Goal: Transaction & Acquisition: Purchase product/service

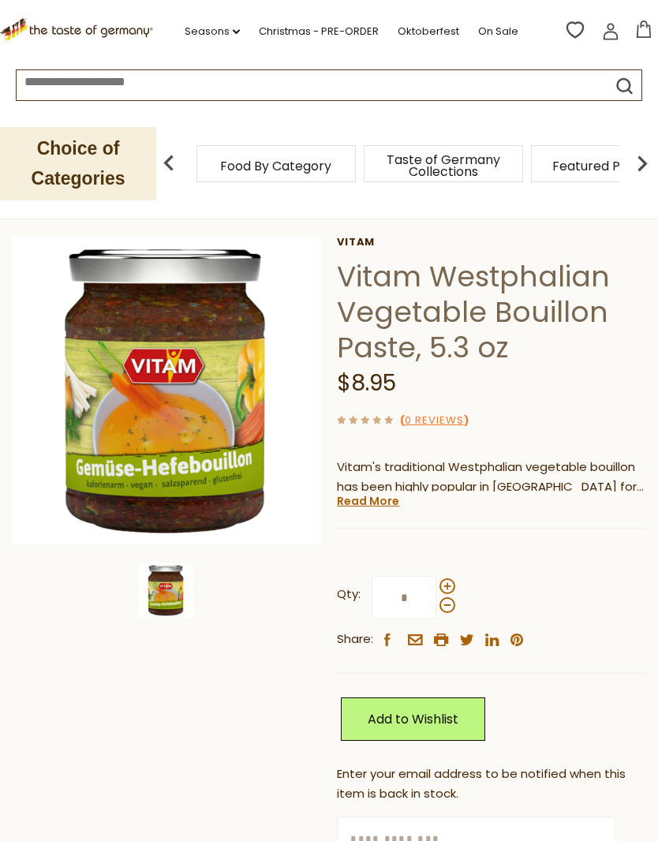
scroll to position [64, 0]
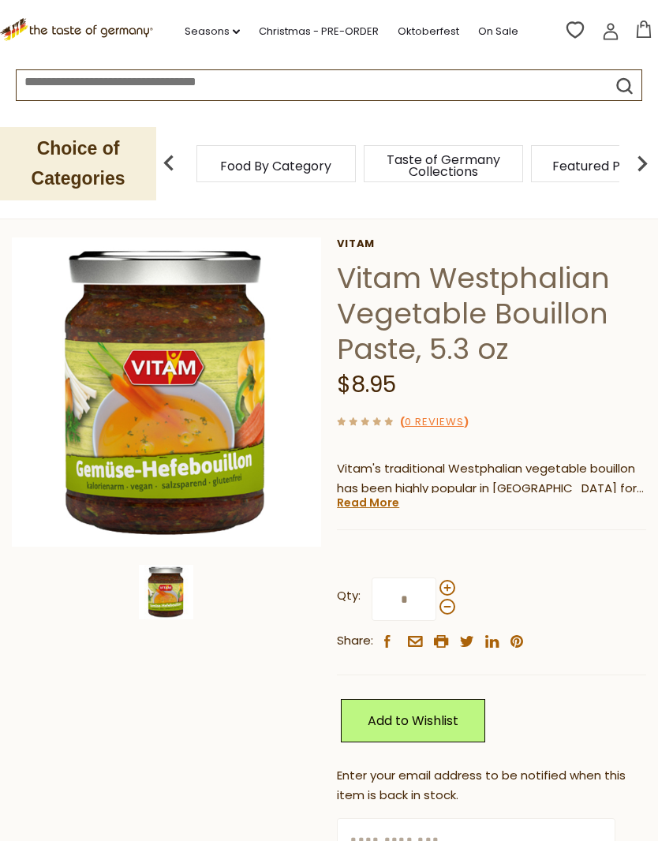
click at [251, 84] on input at bounding box center [298, 79] width 562 height 18
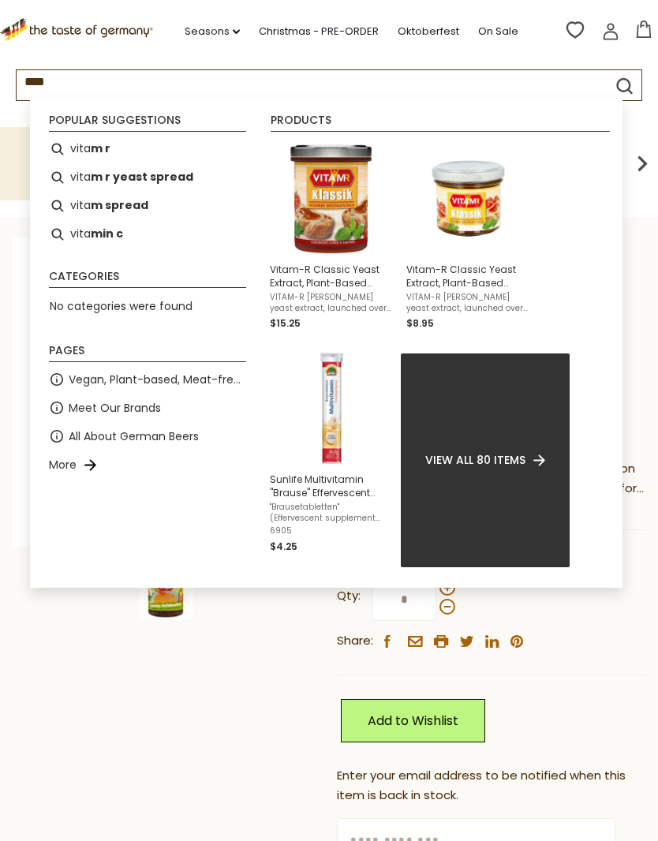
type input "*****"
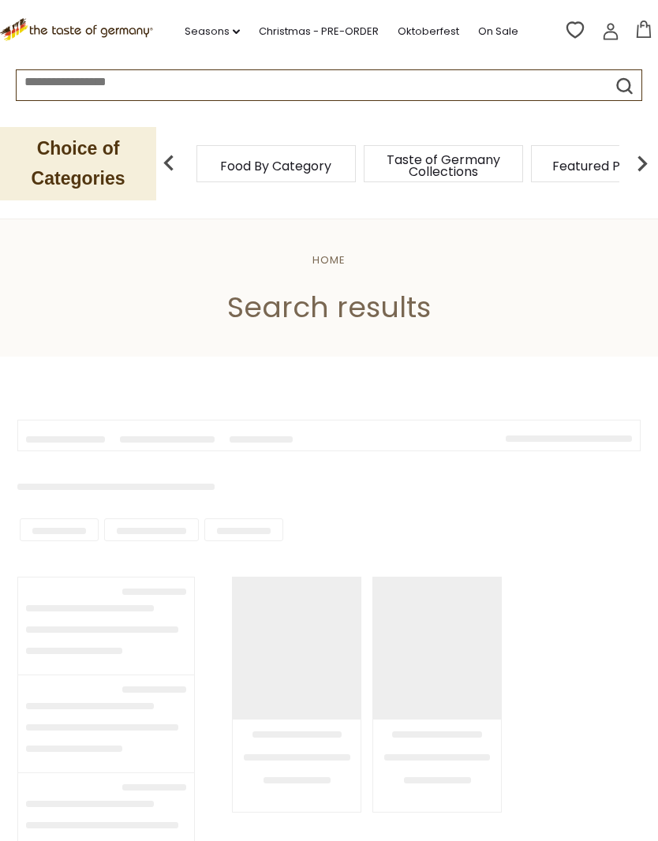
type input "*****"
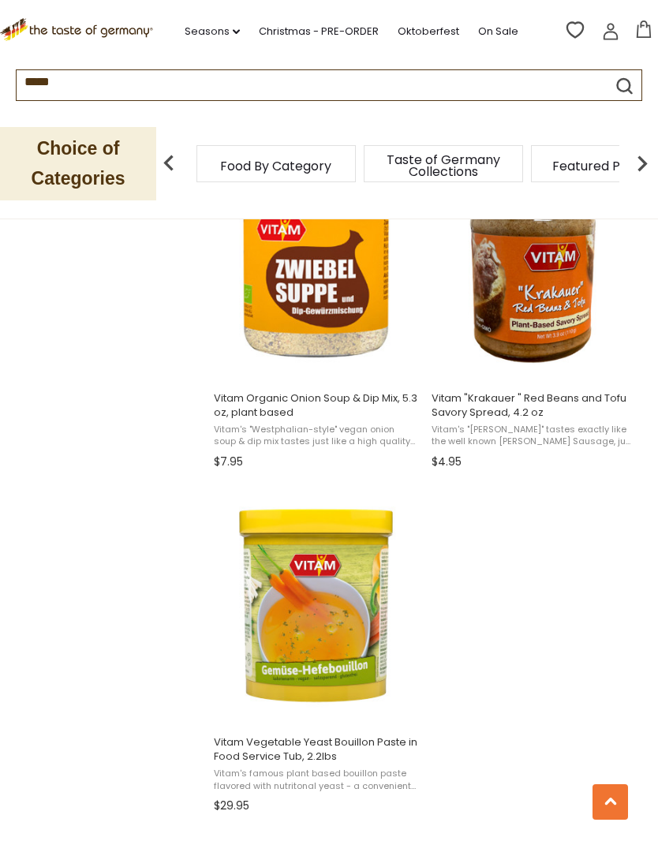
scroll to position [2443, 0]
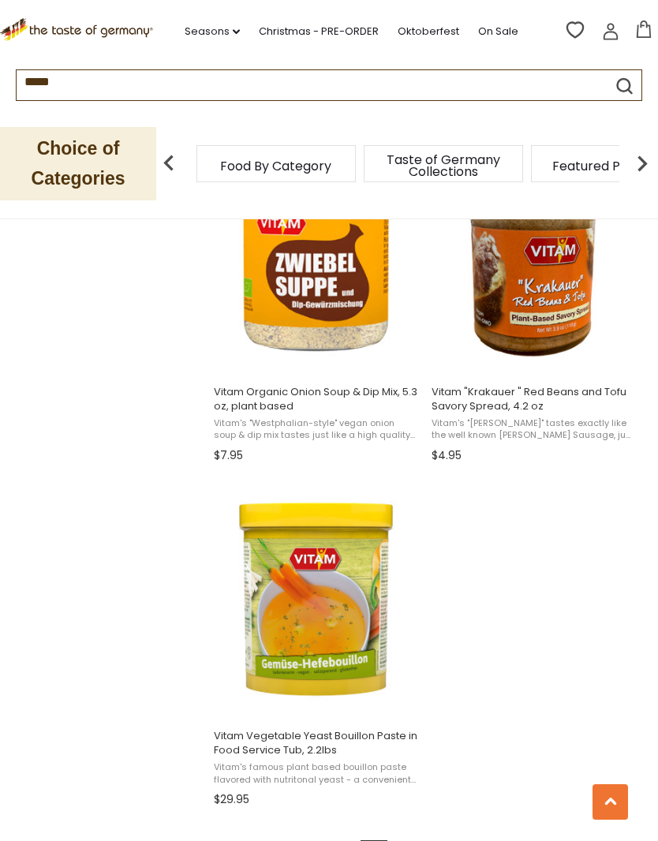
click at [348, 614] on img "Vitam Vegetable Yeast Bouillon Paste in Food Service Tub, 2.2lbs" at bounding box center [315, 598] width 209 height 209
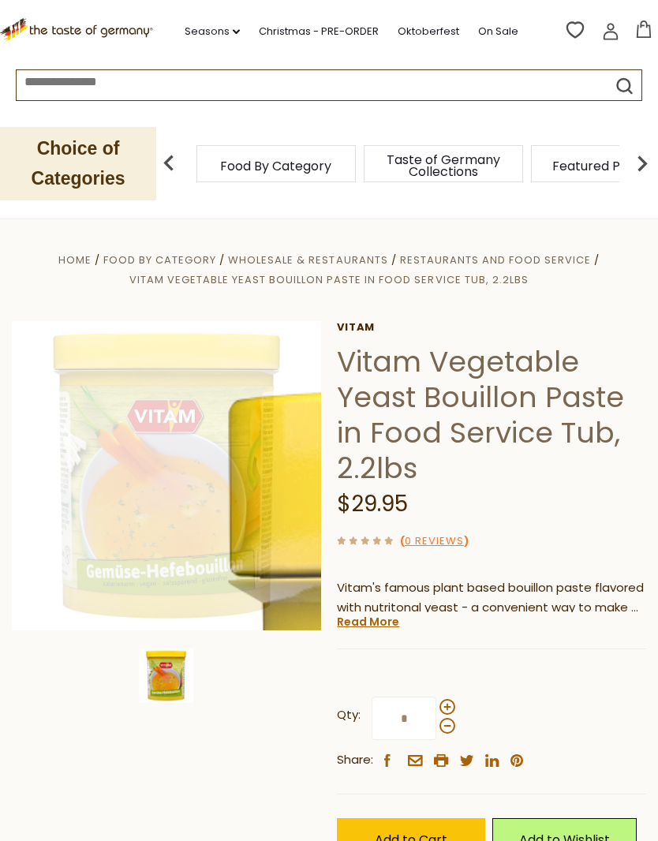
scroll to position [159, 0]
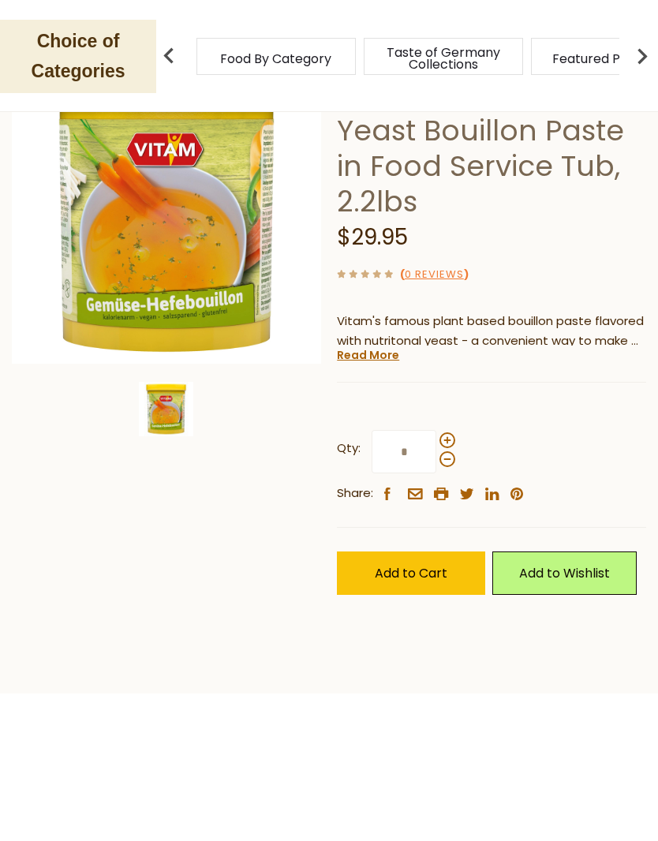
click at [446, 539] on span at bounding box center [447, 547] width 16 height 16
click at [436, 537] on input "*" at bounding box center [403, 558] width 65 height 43
click at [445, 558] on span at bounding box center [447, 566] width 16 height 16
click at [436, 537] on input "*" at bounding box center [403, 558] width 65 height 43
type input "*"
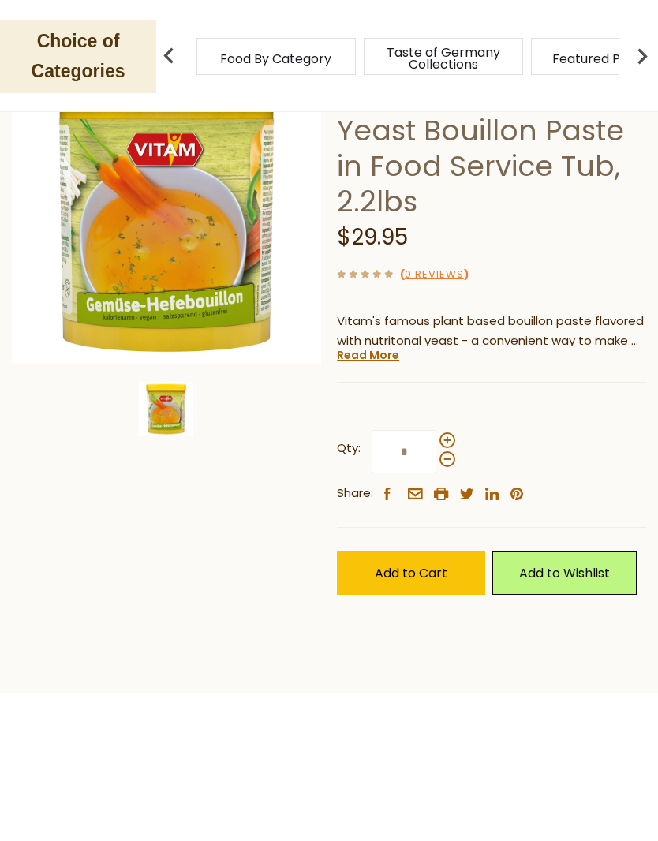
click at [438, 671] on span "Add to Cart" at bounding box center [411, 680] width 73 height 18
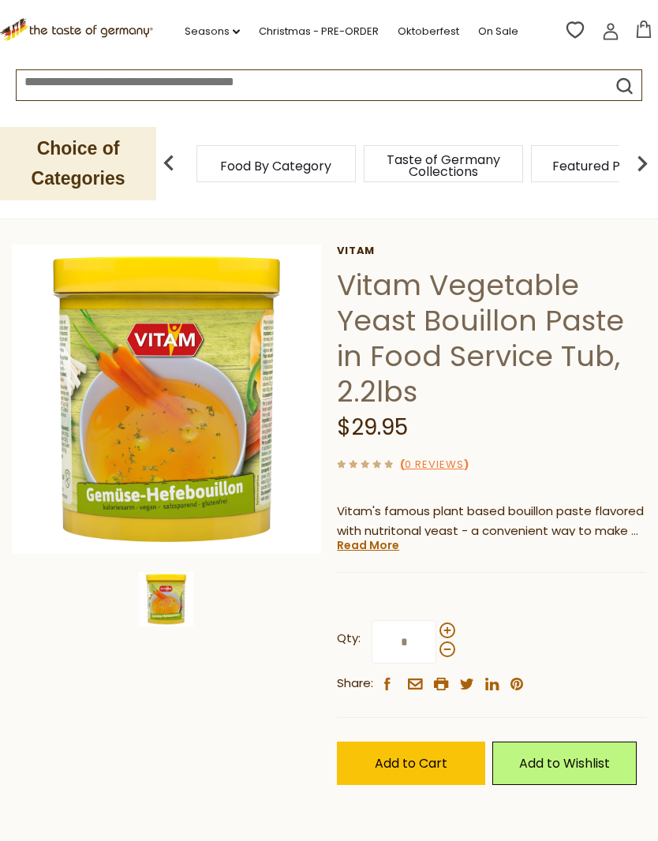
scroll to position [0, 0]
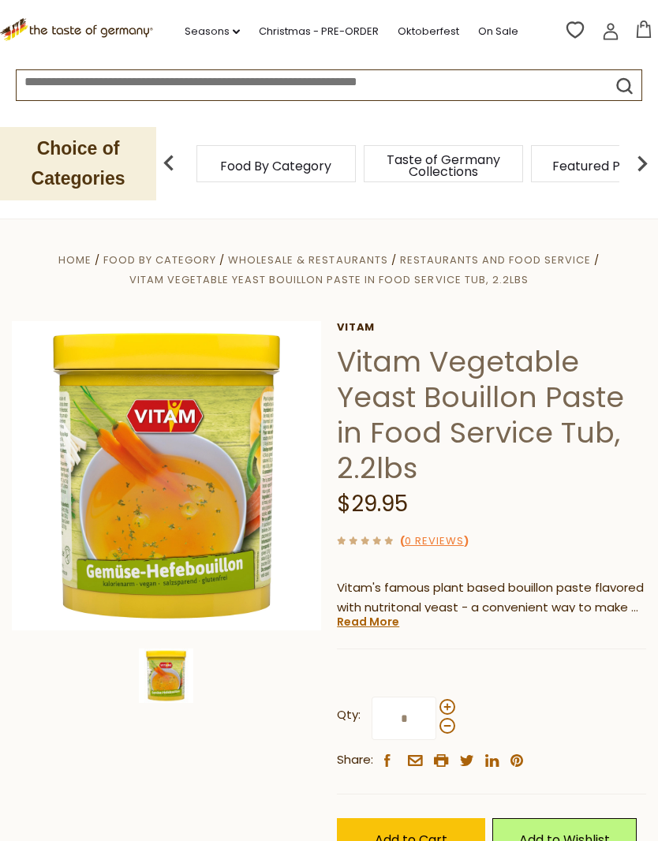
click at [414, 28] on link "Oktoberfest" at bounding box center [428, 31] width 62 height 17
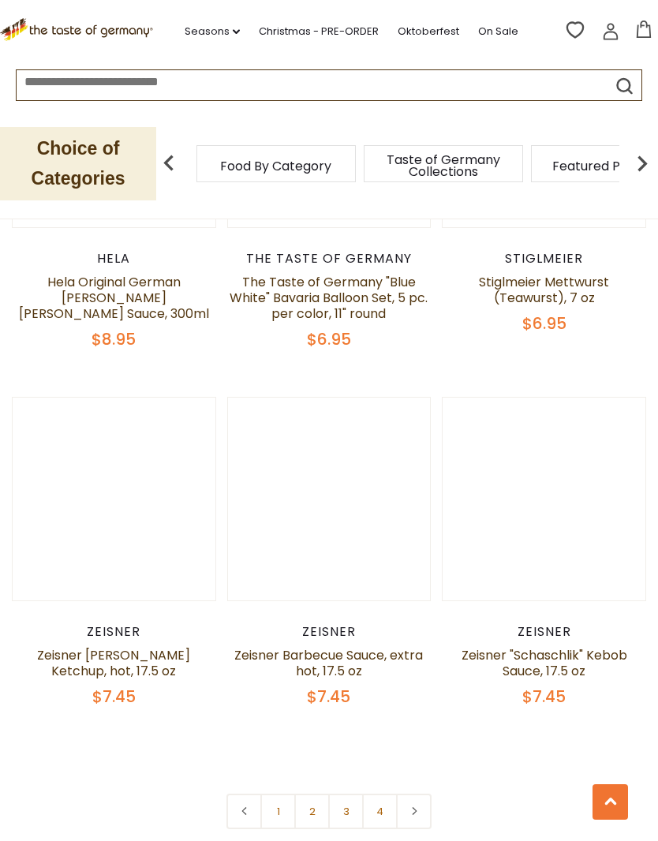
scroll to position [4323, 0]
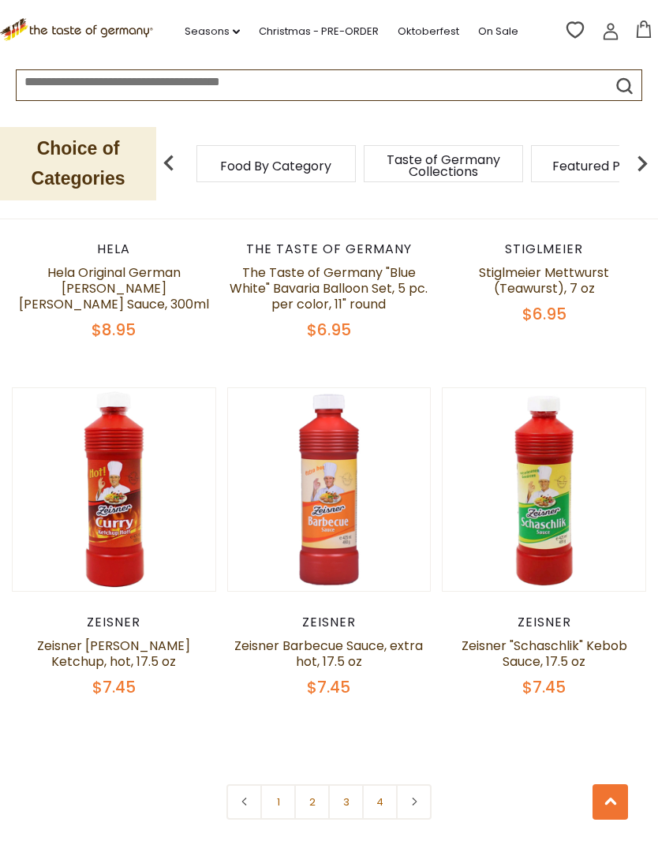
click at [431, 802] on link at bounding box center [413, 801] width 35 height 35
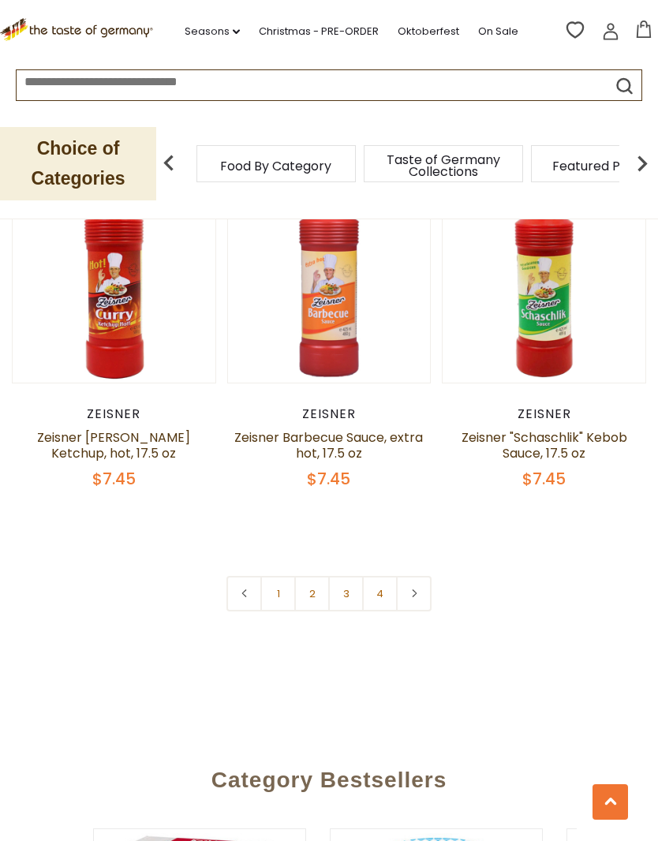
scroll to position [4531, 0]
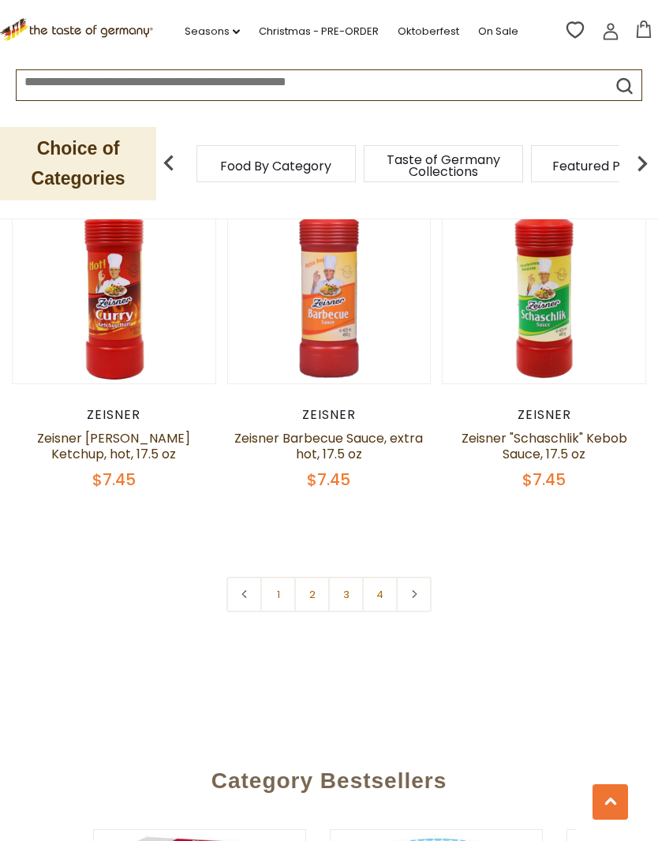
click at [648, 30] on icon at bounding box center [643, 29] width 17 height 17
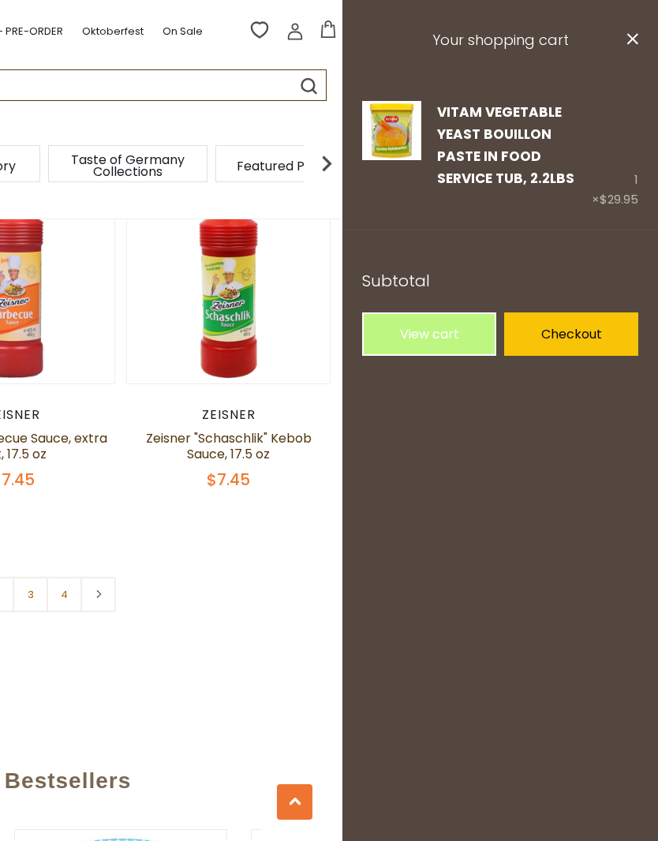
click at [445, 200] on link "Edit" at bounding box center [449, 202] width 24 height 17
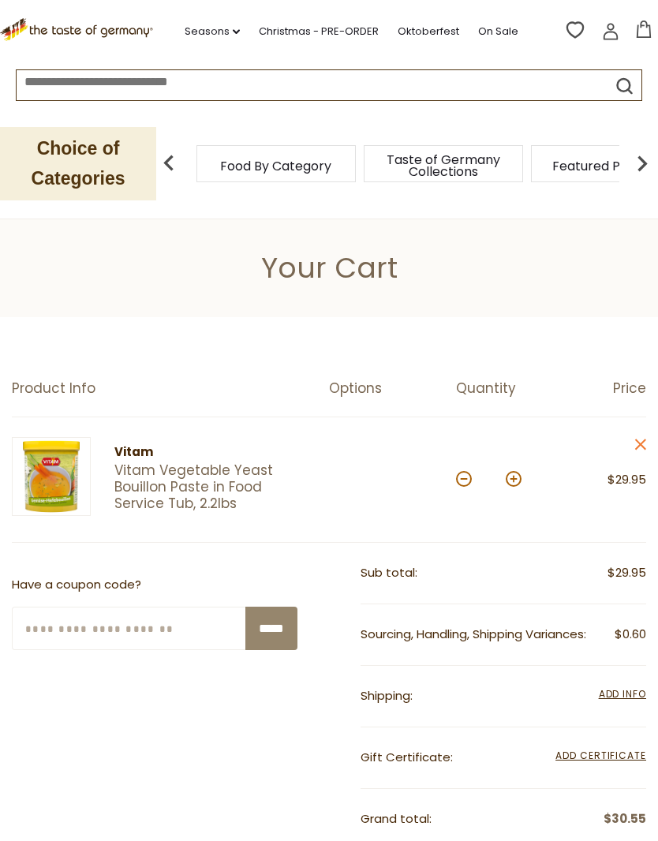
click at [518, 477] on button at bounding box center [513, 479] width 16 height 16
type input "*"
click at [642, 24] on icon at bounding box center [643, 29] width 17 height 17
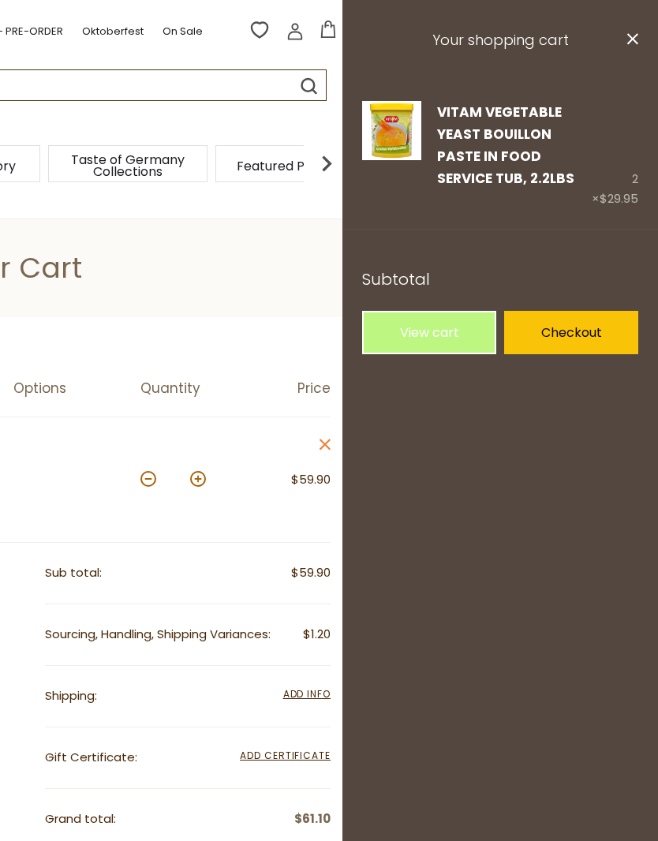
click at [584, 330] on link "Checkout" at bounding box center [571, 332] width 134 height 43
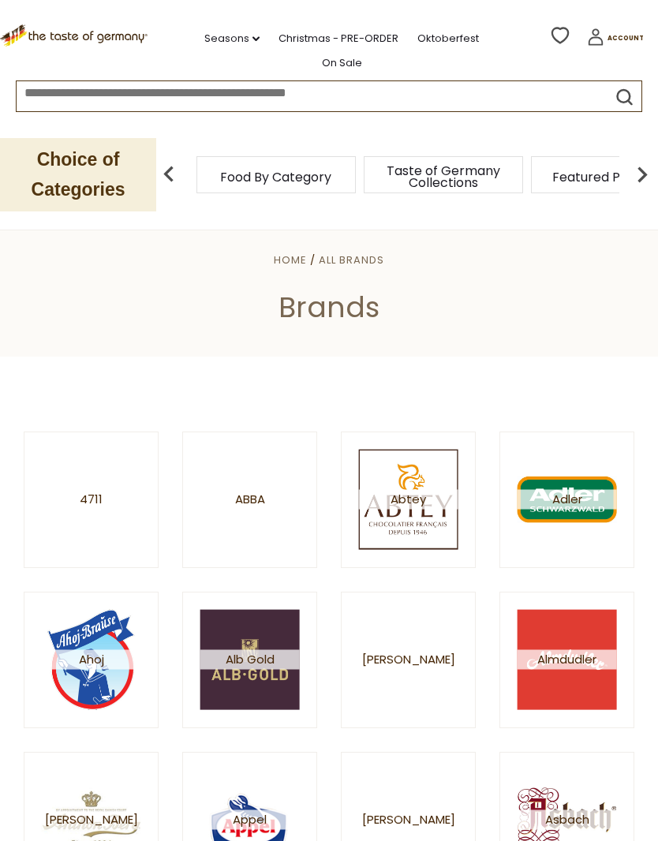
click at [362, 54] on link "On Sale" at bounding box center [342, 62] width 40 height 17
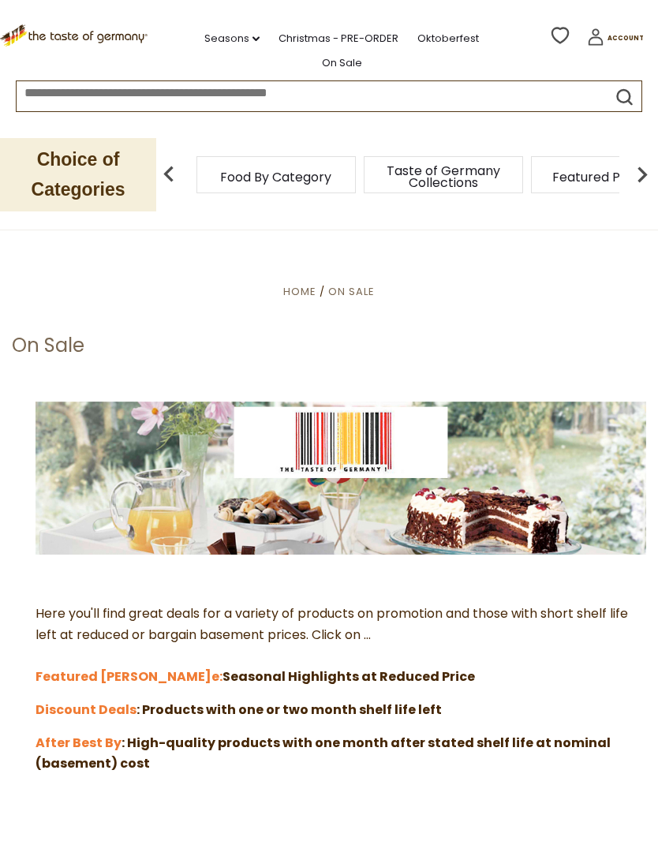
click at [596, 586] on p at bounding box center [329, 582] width 634 height 20
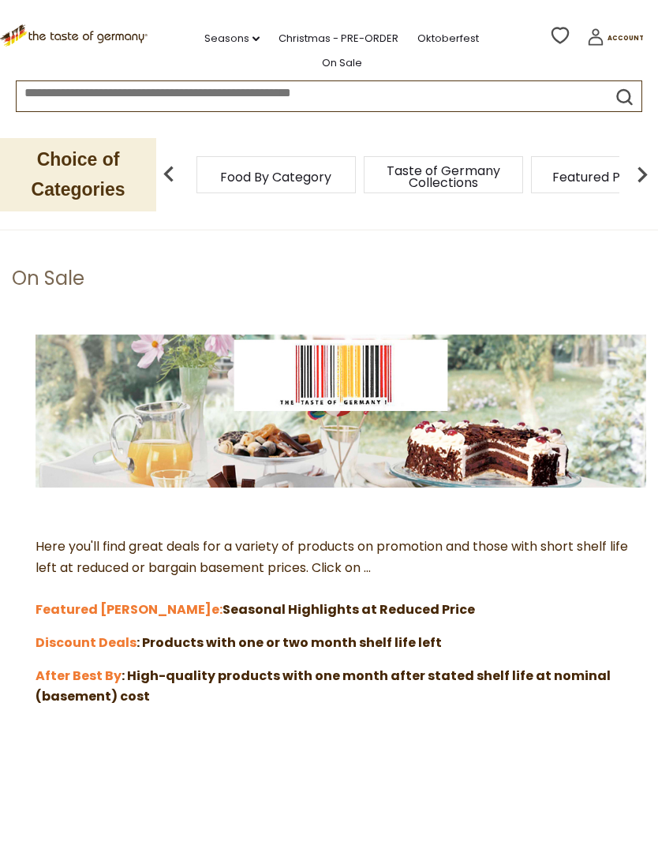
scroll to position [207, 0]
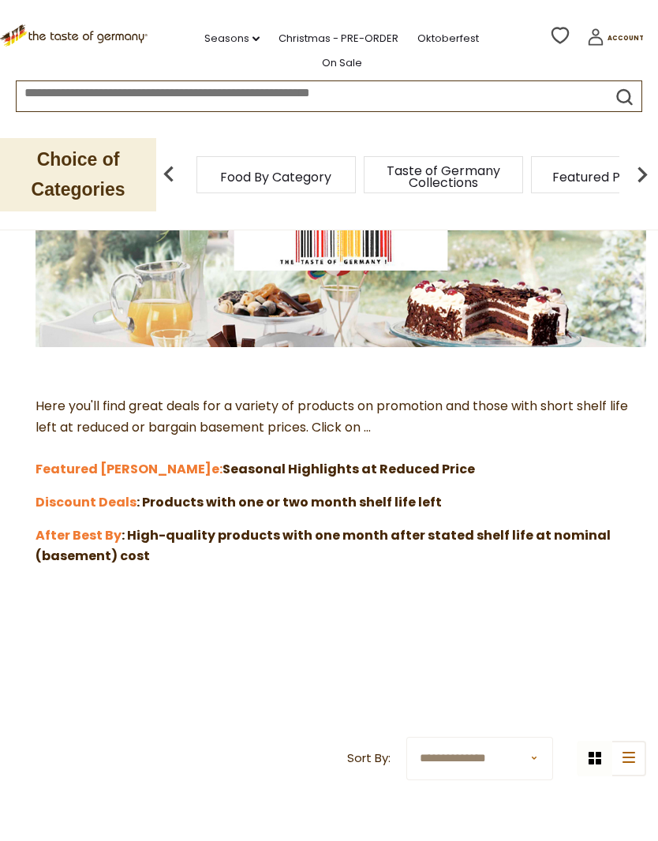
click at [361, 498] on strong ": Products with one or two month shelf life left" at bounding box center [288, 502] width 305 height 18
click at [92, 527] on strong "After Best By" at bounding box center [78, 535] width 86 height 18
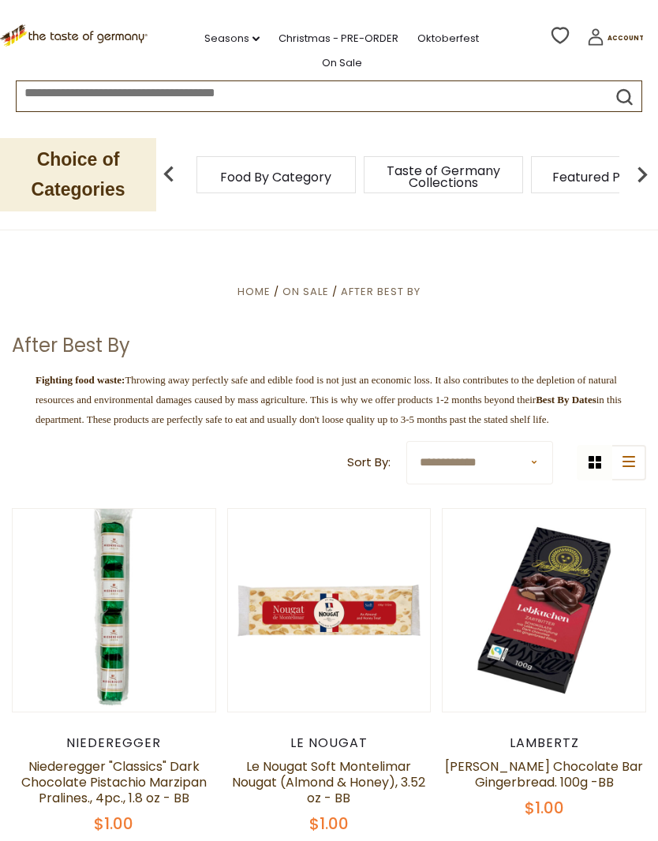
click at [309, 284] on span "On Sale" at bounding box center [305, 291] width 47 height 15
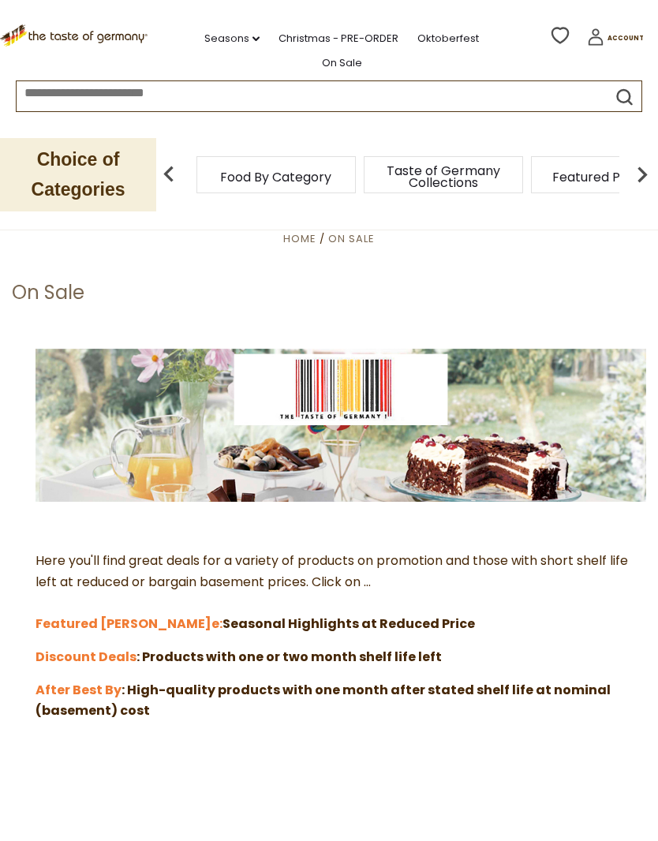
scroll to position [54, 0]
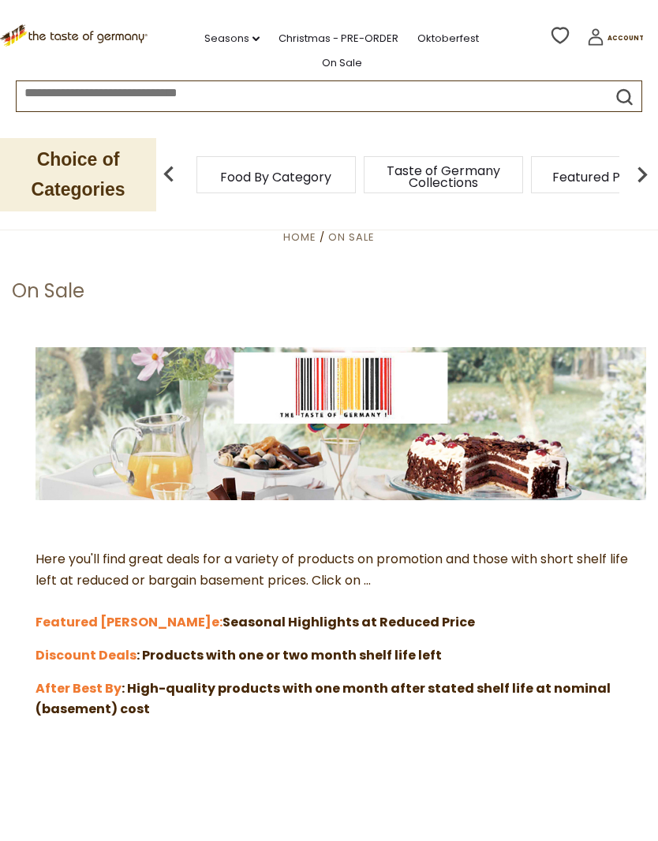
click at [341, 621] on strong "e: Seasonal Highlights at Reduced Price" at bounding box center [342, 622] width 263 height 18
click at [92, 623] on strong "Featured Sal" at bounding box center [123, 622] width 176 height 18
click at [84, 646] on strong "Discount Deals" at bounding box center [85, 655] width 101 height 18
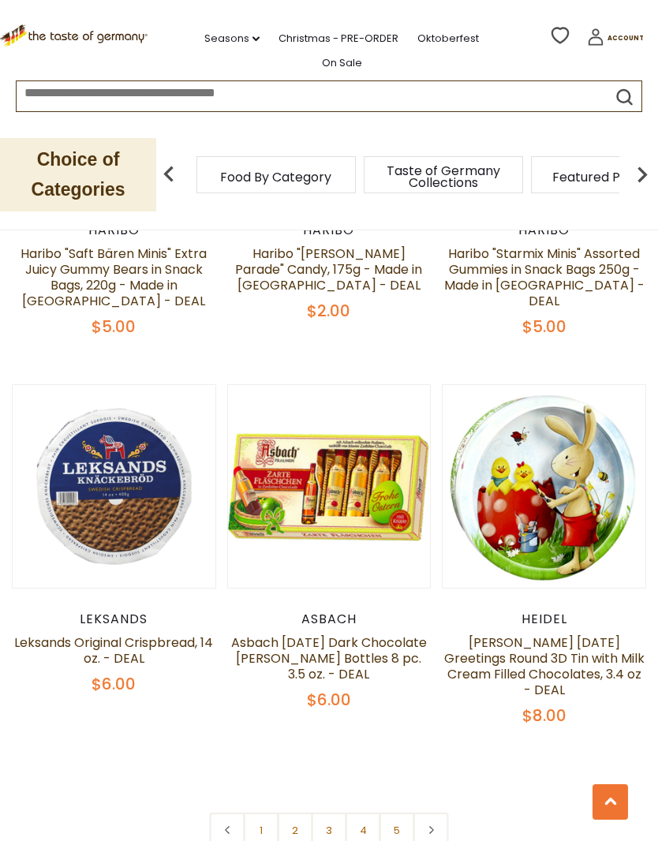
scroll to position [4264, 0]
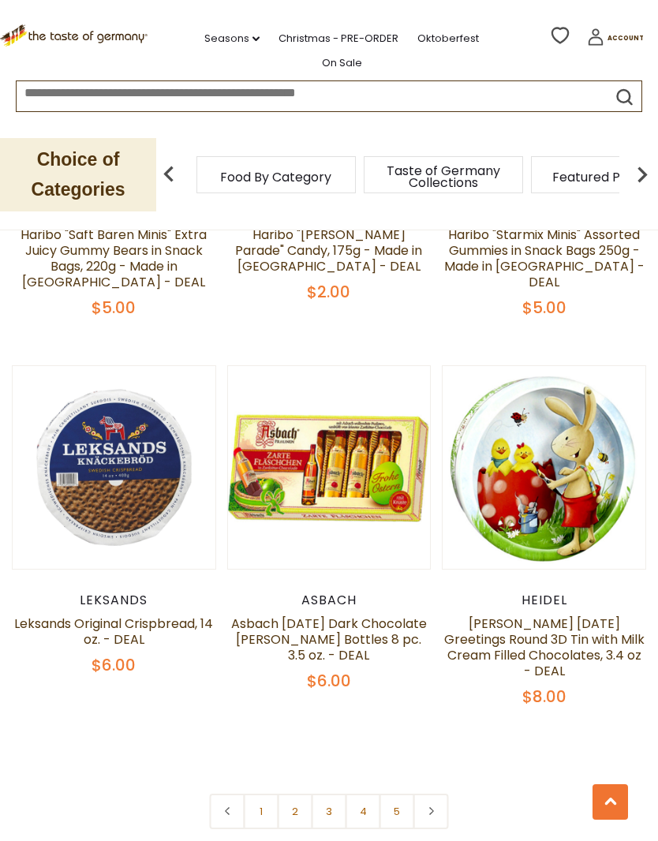
click at [432, 793] on link at bounding box center [430, 810] width 35 height 35
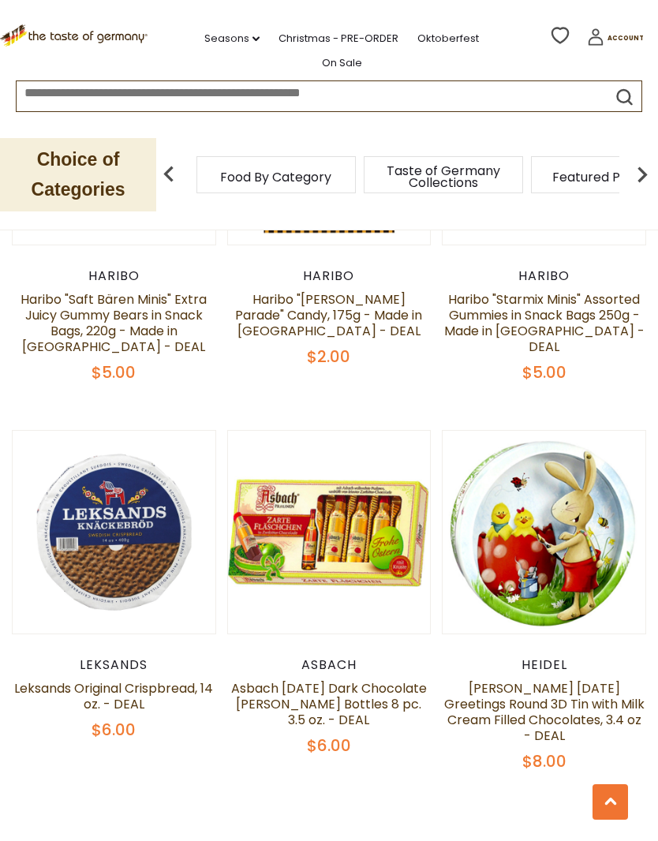
scroll to position [4234, 0]
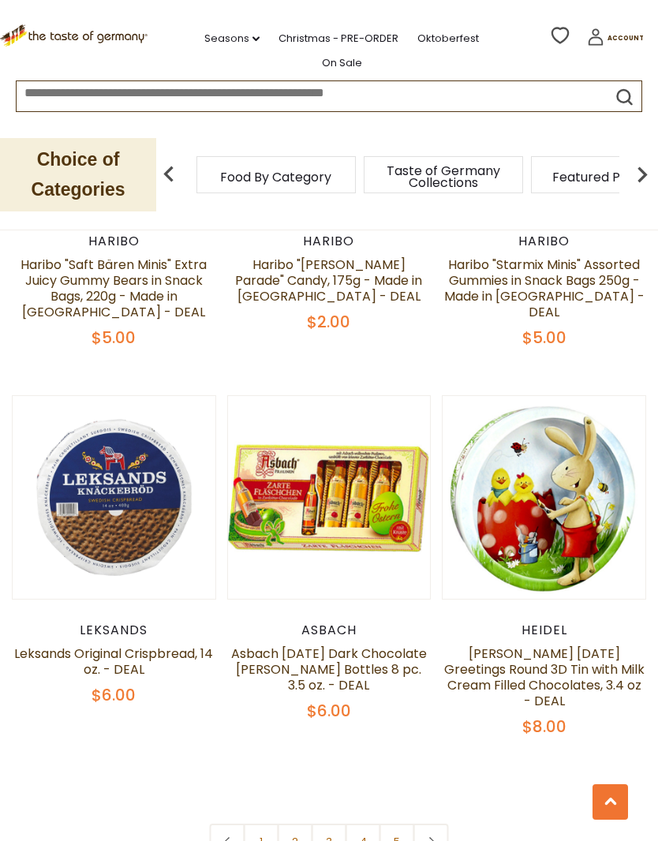
click at [300, 823] on link "2" at bounding box center [295, 840] width 35 height 35
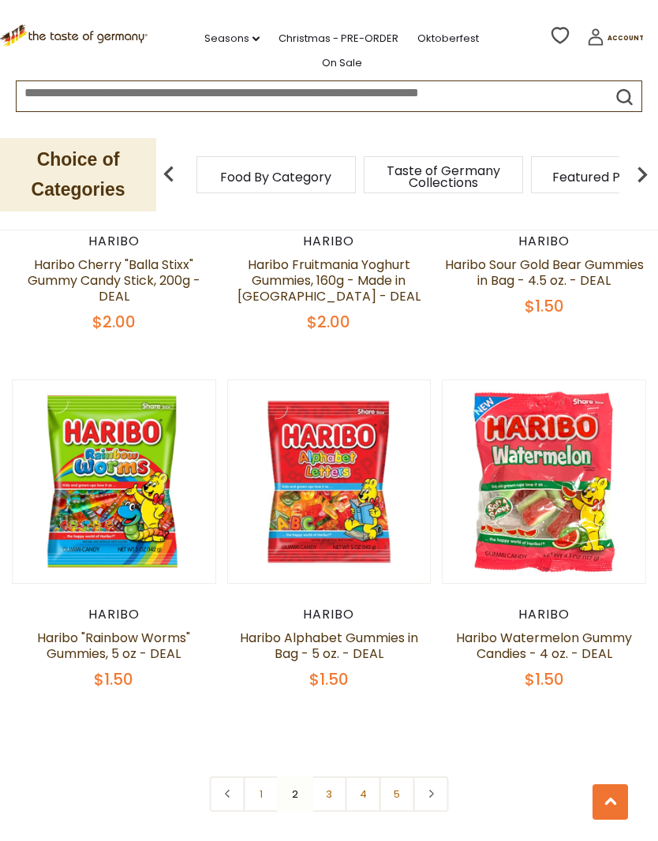
scroll to position [4499, 0]
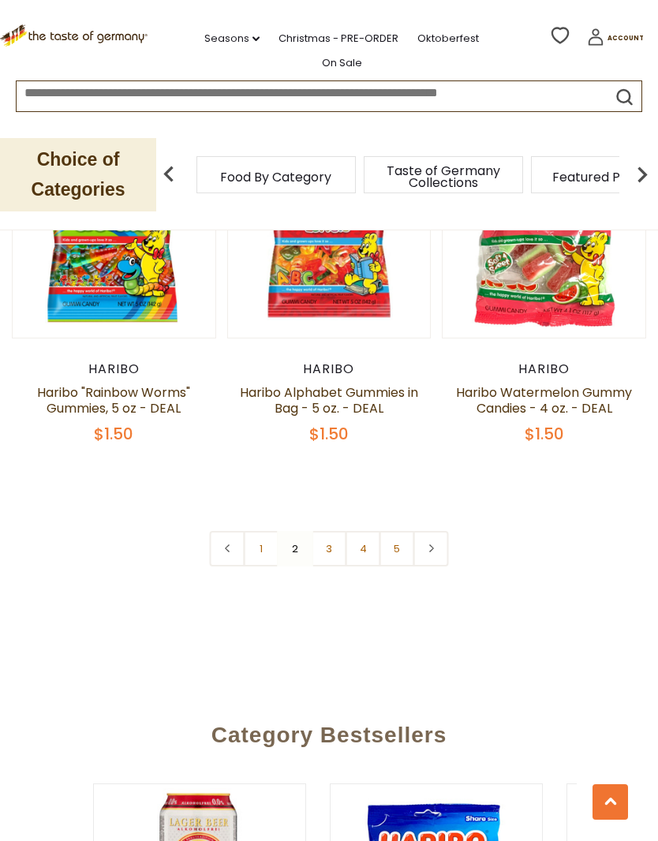
click at [330, 531] on link "3" at bounding box center [328, 548] width 35 height 35
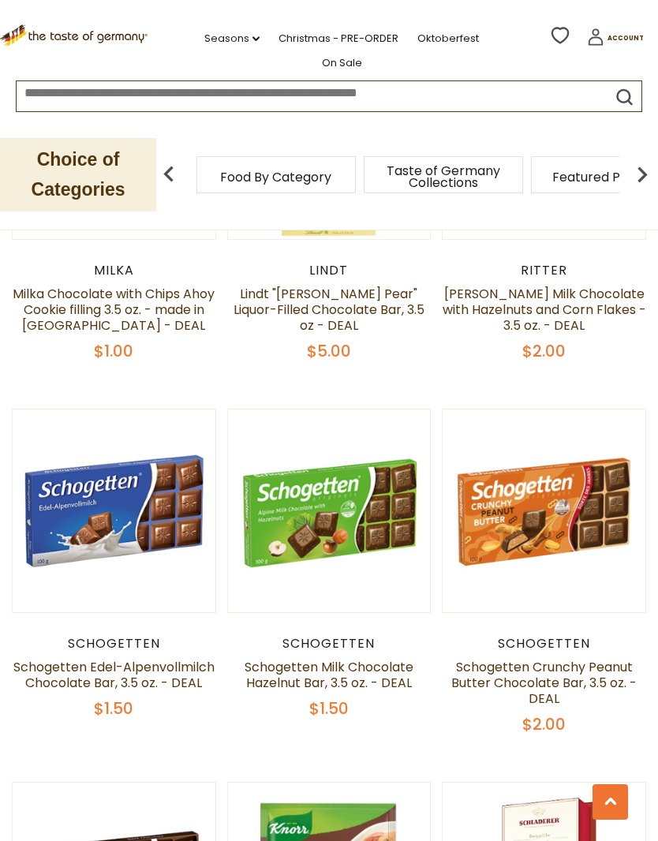
scroll to position [2381, 0]
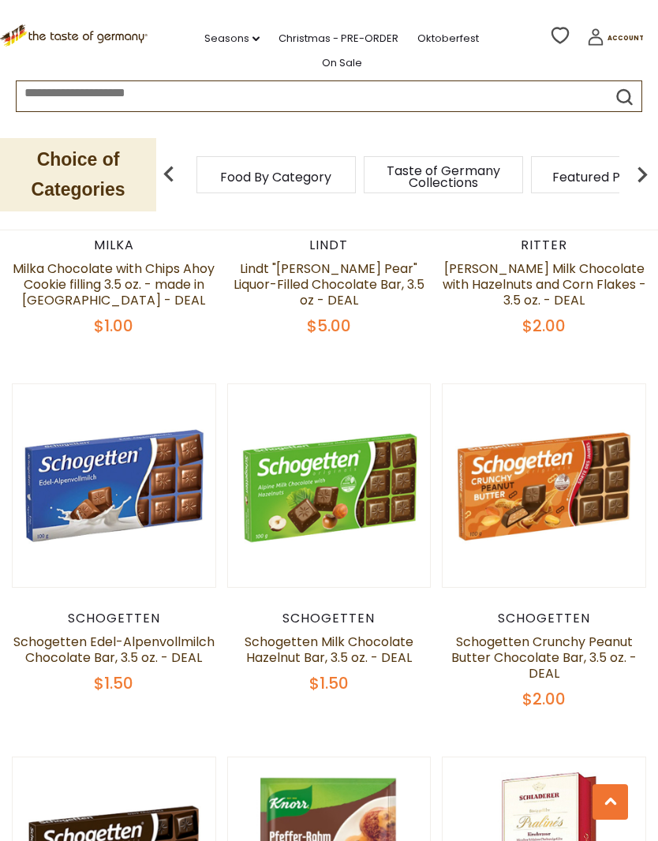
click at [597, 632] on link "Schogetten Crunchy Peanut Butter Chocolate Bar, 3.5 oz. - DEAL" at bounding box center [543, 657] width 185 height 50
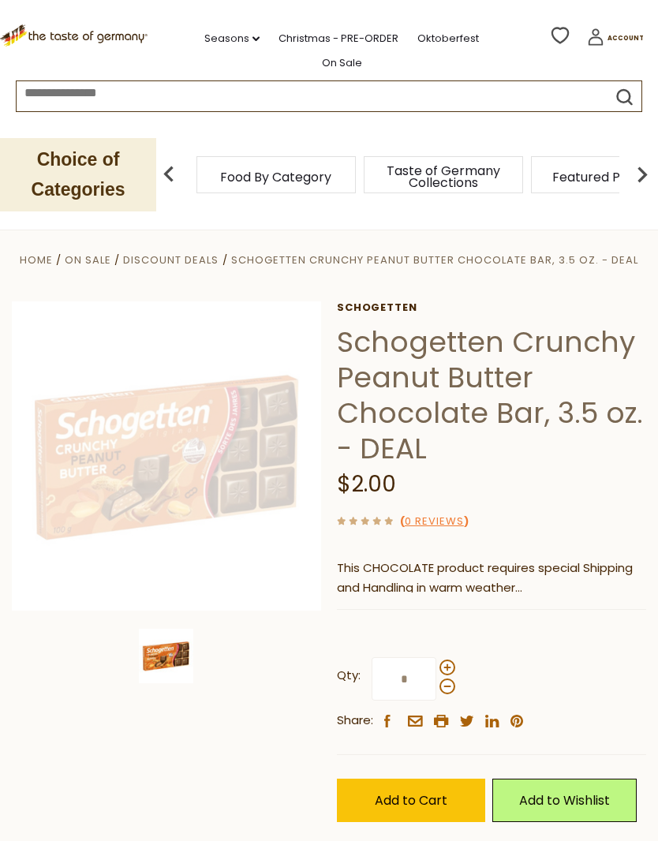
scroll to position [121, 0]
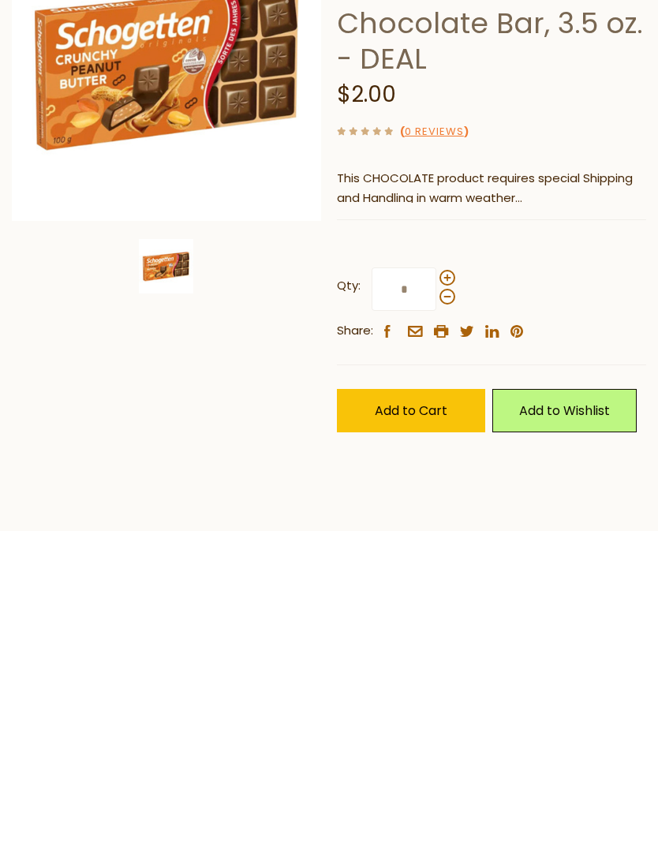
click at [446, 538] on span at bounding box center [447, 546] width 16 height 16
click at [436, 535] on input "*" at bounding box center [403, 556] width 65 height 43
click at [448, 538] on span at bounding box center [447, 546] width 16 height 16
click at [436, 535] on input "*" at bounding box center [403, 556] width 65 height 43
click at [421, 669] on span "Add to Cart" at bounding box center [411, 678] width 73 height 18
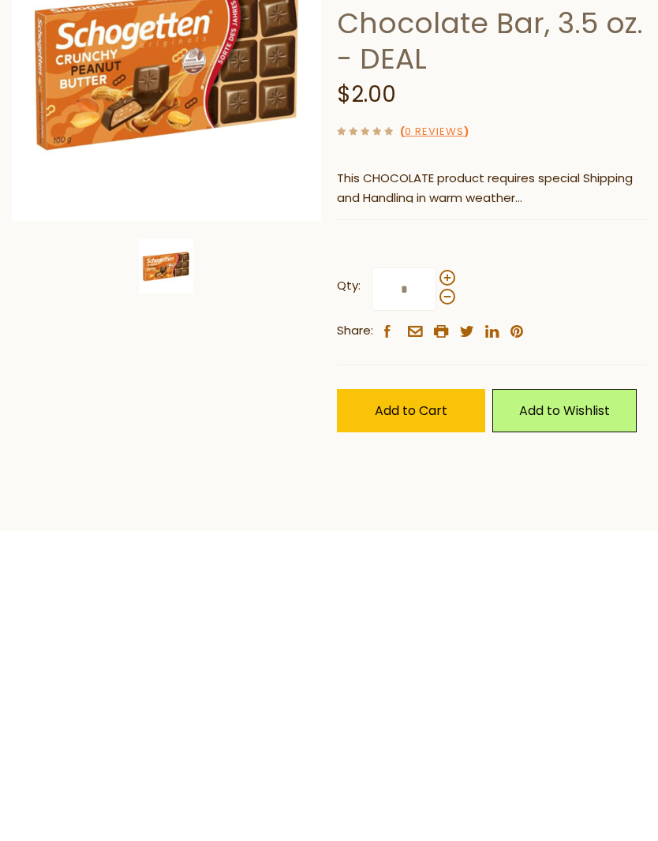
scroll to position [390, 0]
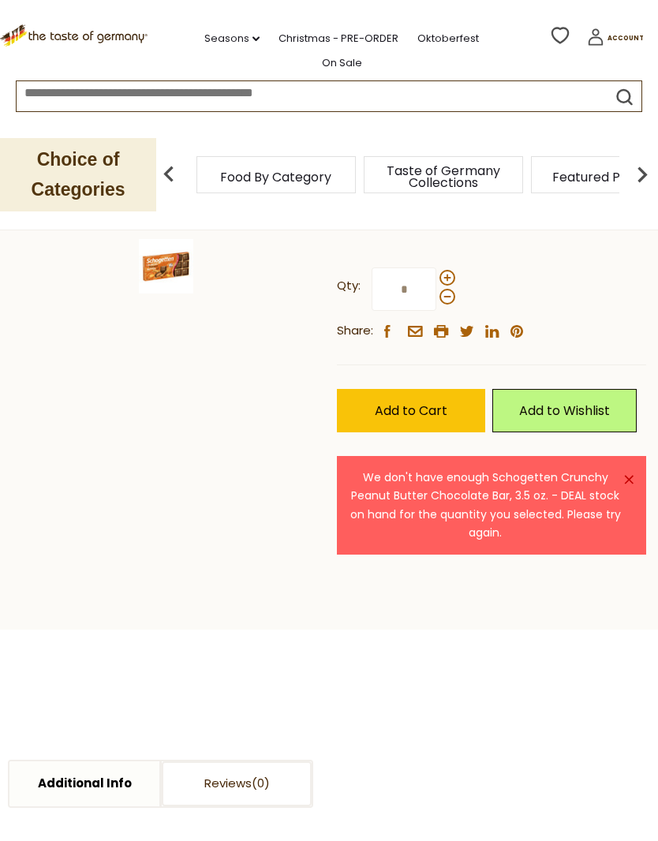
click at [442, 296] on span at bounding box center [447, 297] width 16 height 16
click at [436, 296] on input "*" at bounding box center [403, 288] width 65 height 43
click at [434, 409] on span "Add to Cart" at bounding box center [411, 410] width 73 height 18
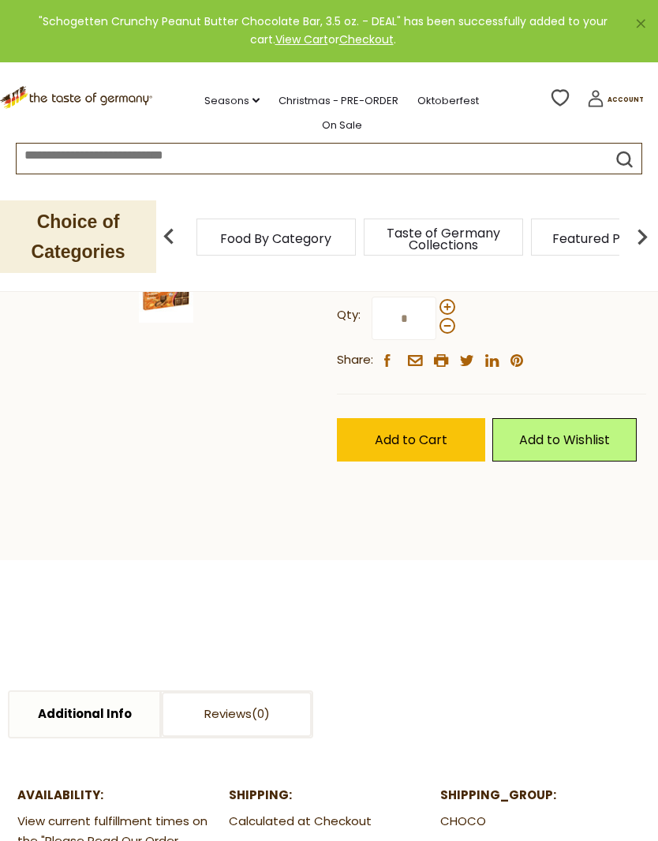
scroll to position [285, 0]
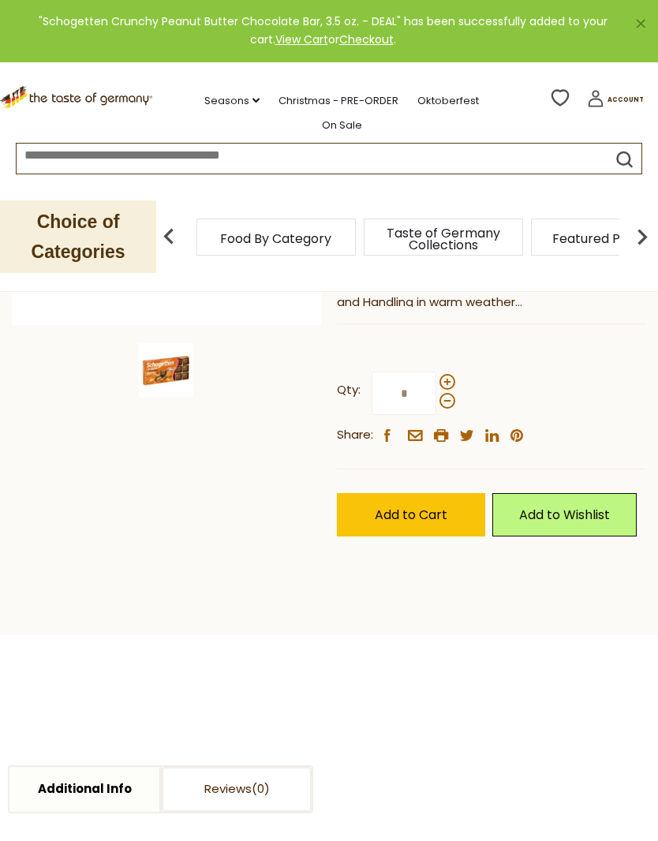
click at [454, 374] on div at bounding box center [447, 391] width 16 height 35
click at [436, 372] on input "*" at bounding box center [403, 392] width 65 height 43
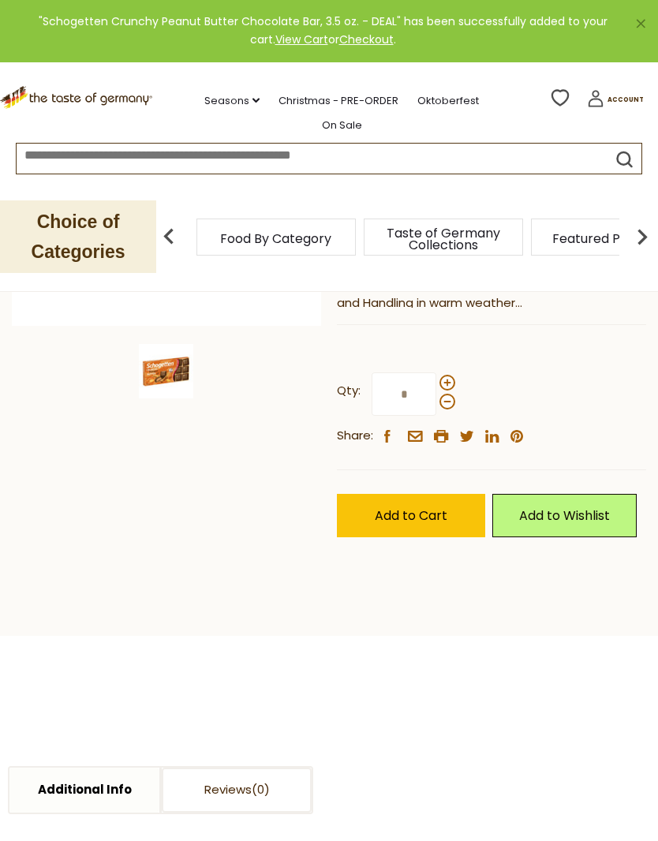
click at [447, 378] on span at bounding box center [447, 383] width 16 height 16
click at [436, 378] on input "*" at bounding box center [403, 393] width 65 height 43
type input "*"
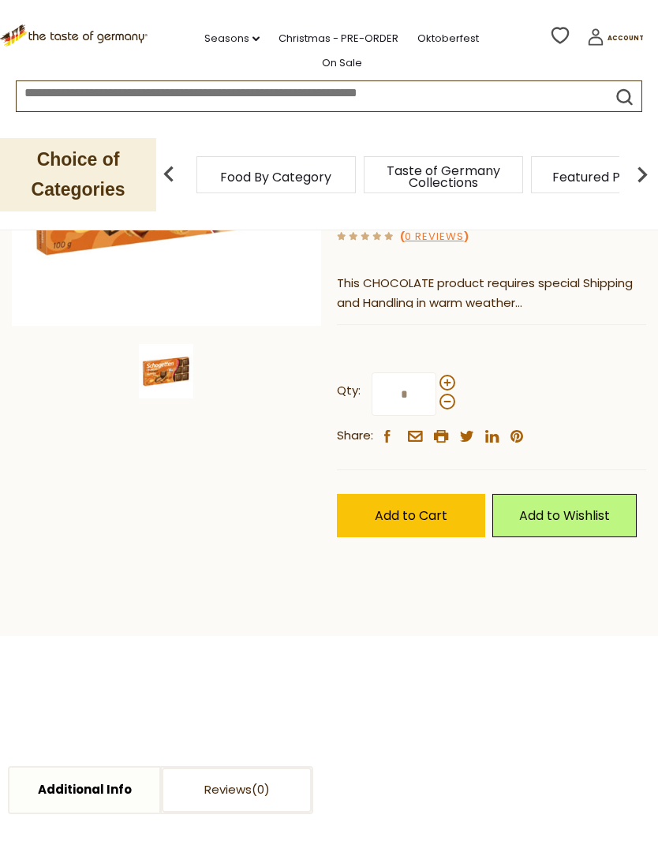
click at [444, 507] on span "Add to Cart" at bounding box center [411, 515] width 73 height 18
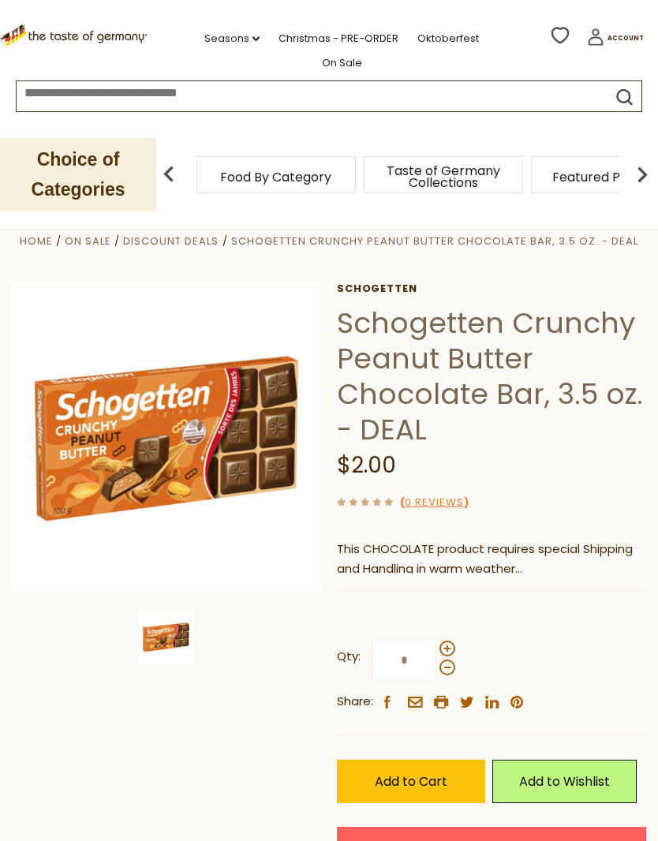
scroll to position [0, 0]
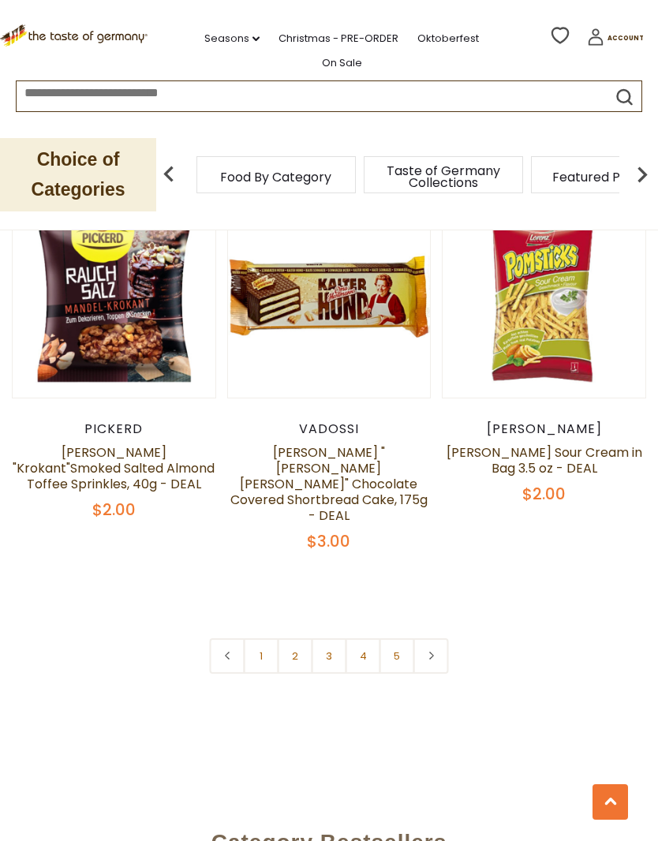
scroll to position [4452, 0]
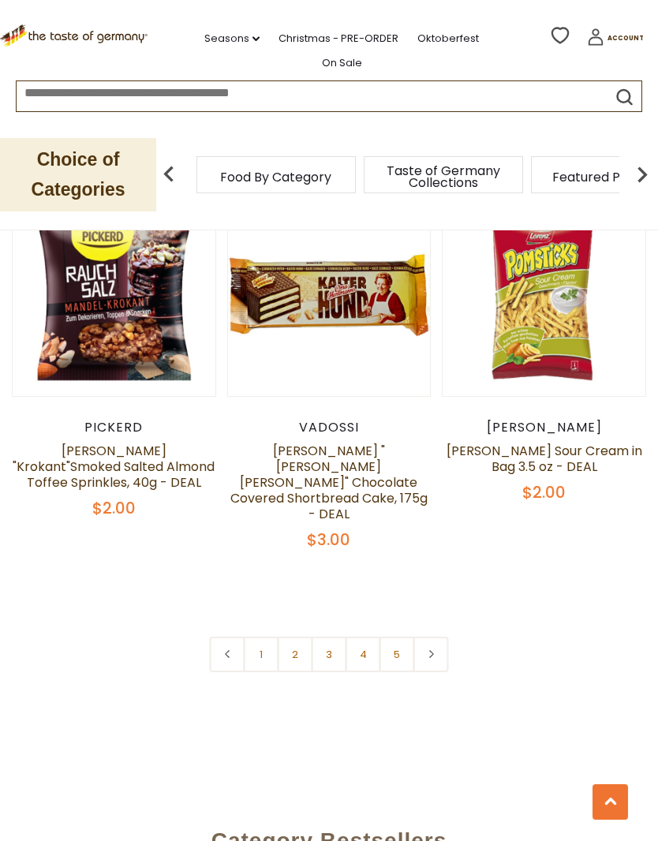
click at [361, 636] on link "4" at bounding box center [362, 653] width 35 height 35
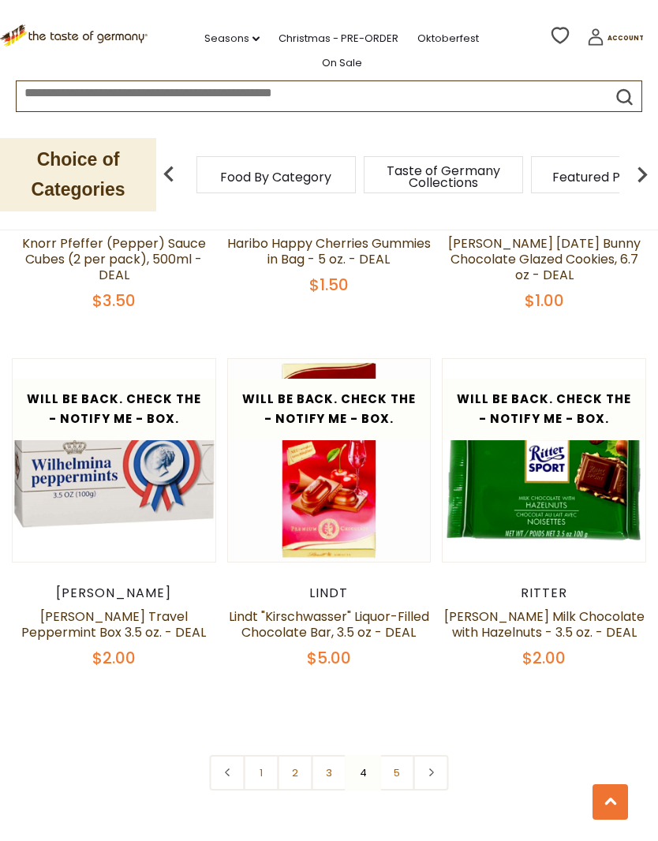
scroll to position [4320, 0]
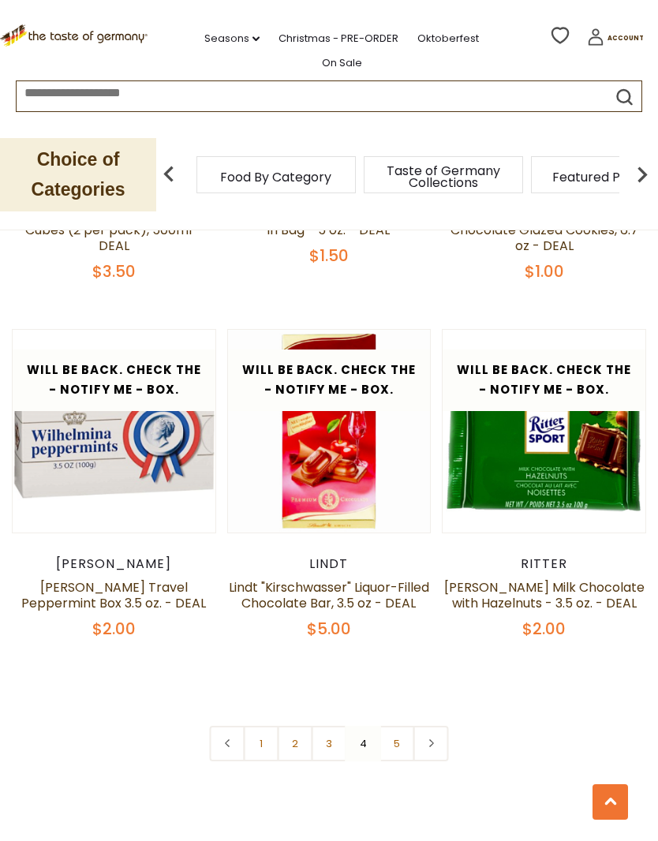
click at [395, 725] on link "5" at bounding box center [396, 742] width 35 height 35
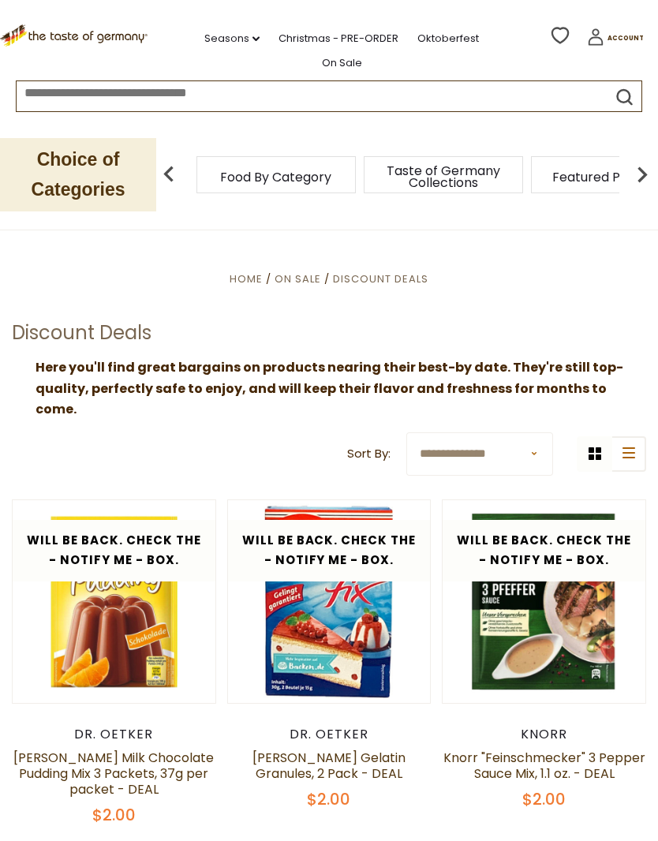
scroll to position [13, 0]
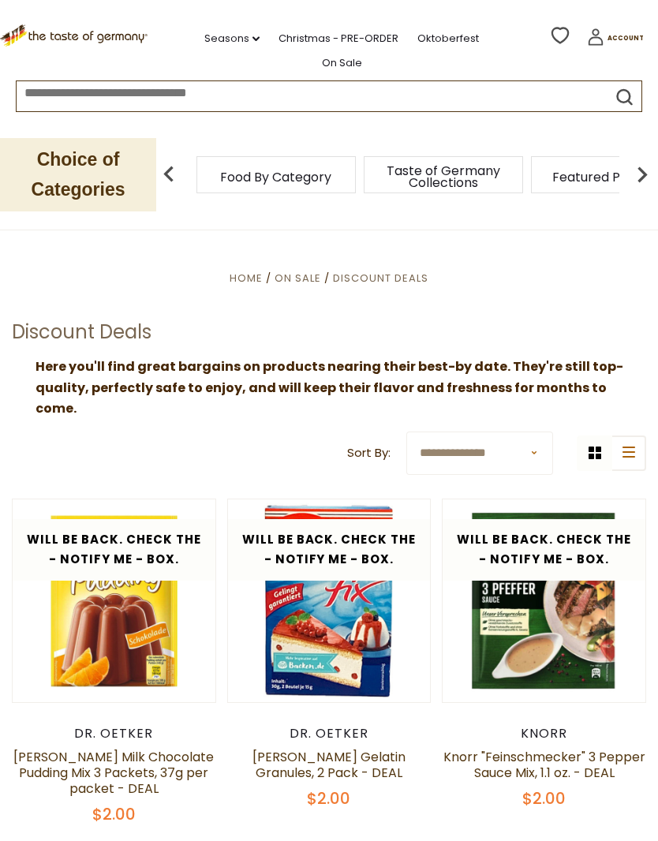
click at [304, 278] on span "On Sale" at bounding box center [297, 277] width 47 height 15
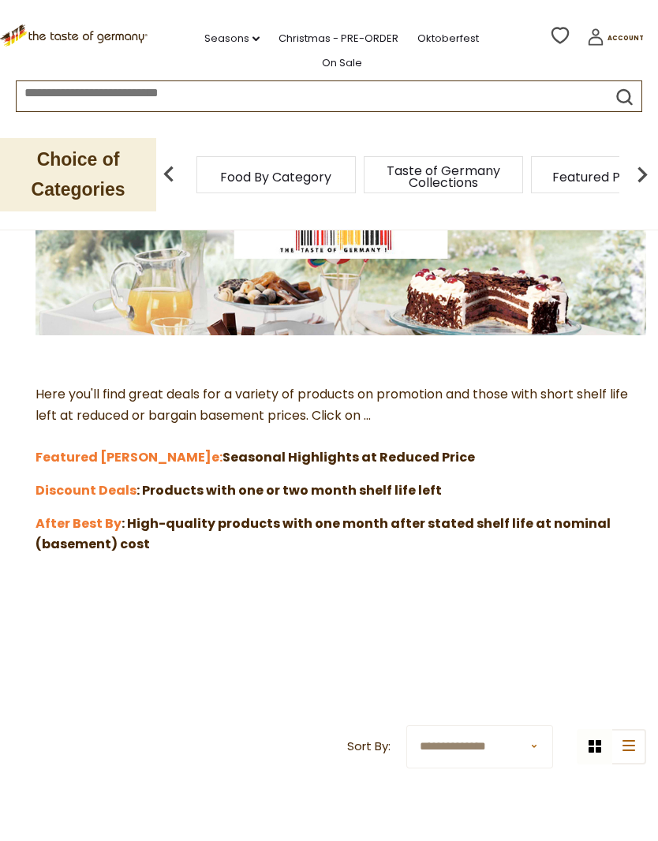
scroll to position [236, 0]
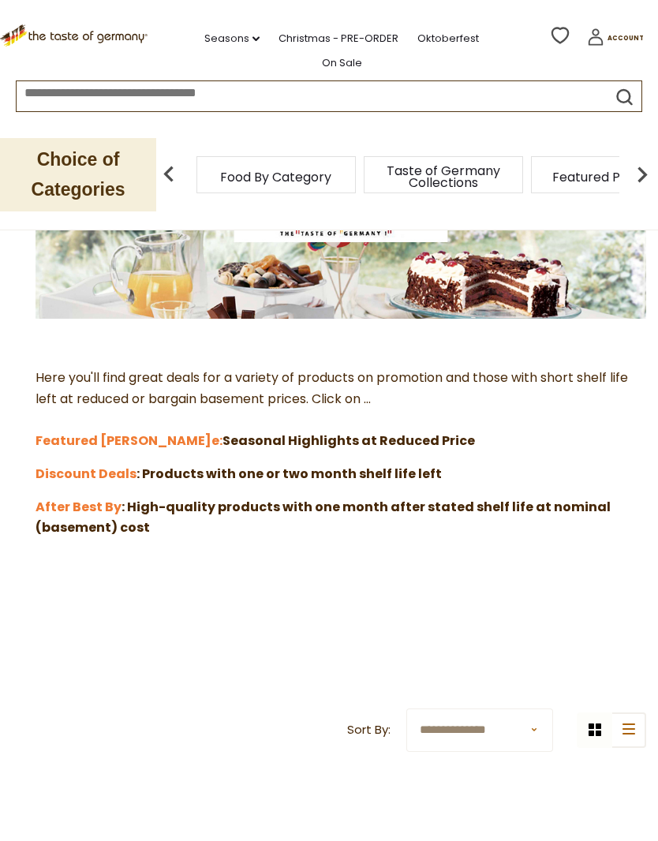
click at [107, 468] on strong "Discount Deals" at bounding box center [85, 473] width 101 height 18
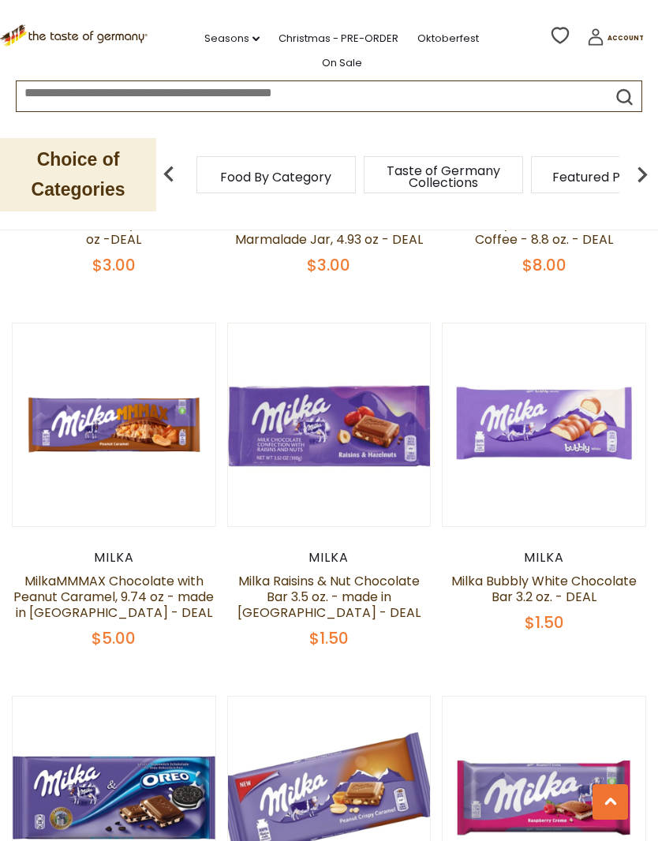
scroll to position [1294, 0]
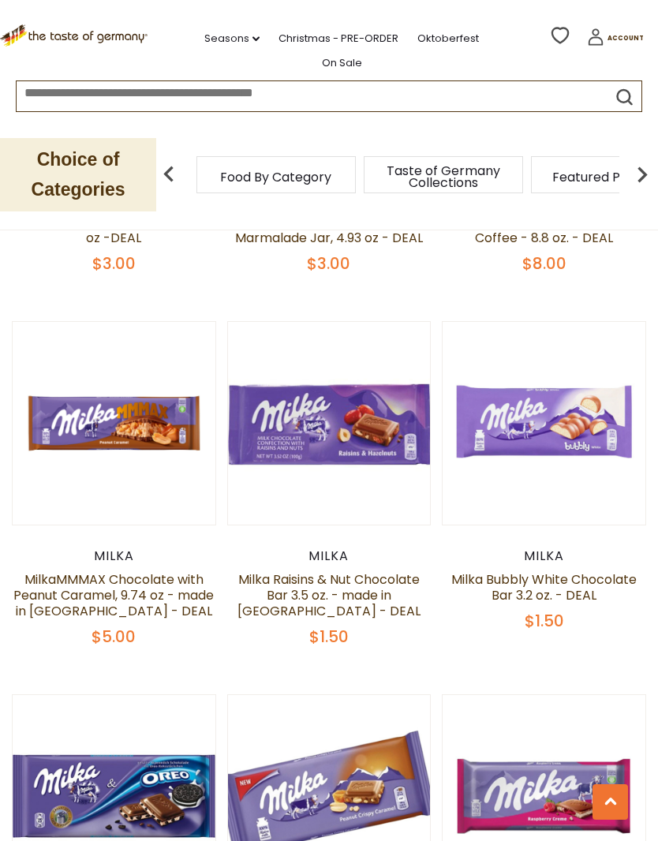
click at [130, 179] on button "Quick View" at bounding box center [114, 161] width 106 height 35
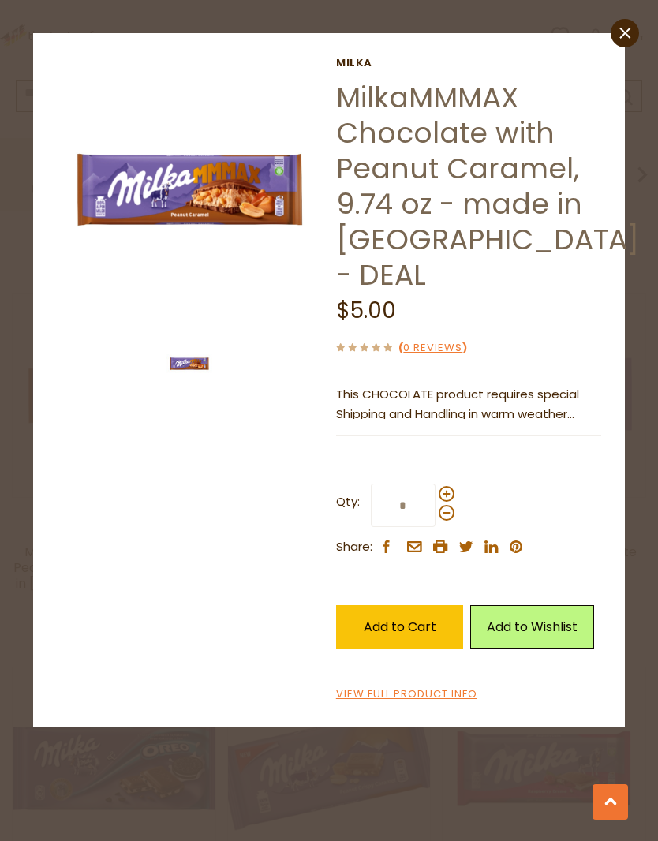
scroll to position [1296, 0]
click at [462, 686] on link "View Full Product Info" at bounding box center [406, 694] width 141 height 17
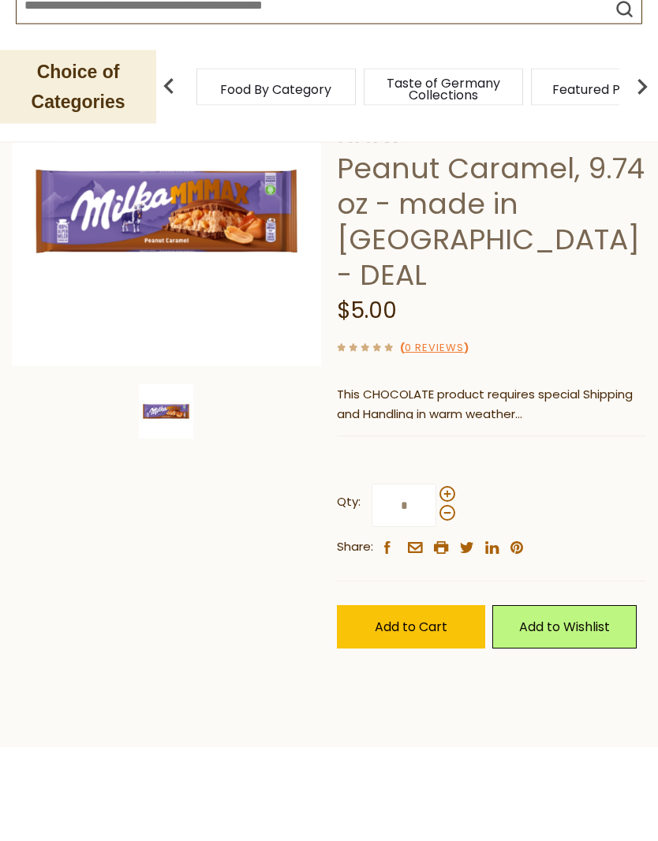
click at [443, 706] on span "Add to Cart" at bounding box center [411, 715] width 73 height 18
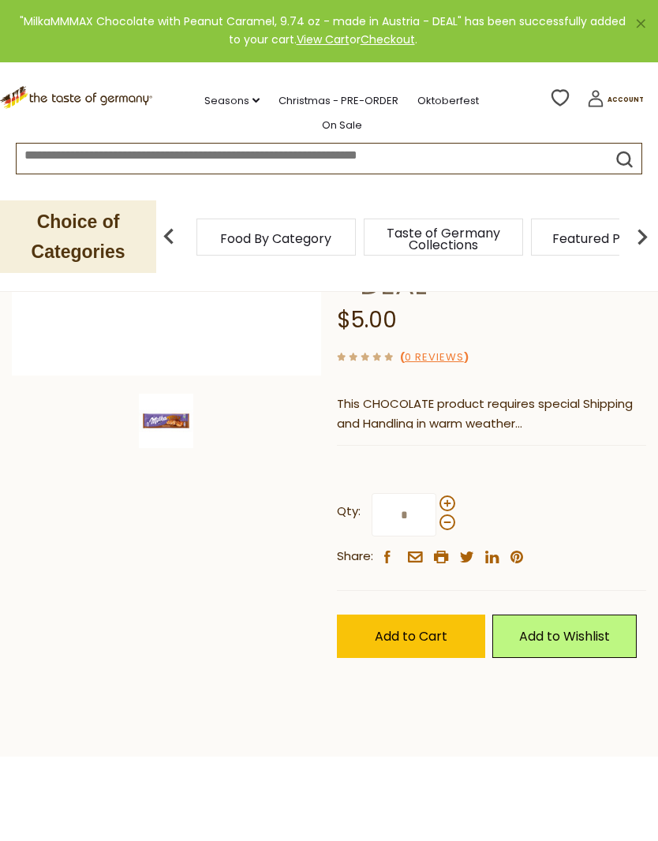
scroll to position [214, 0]
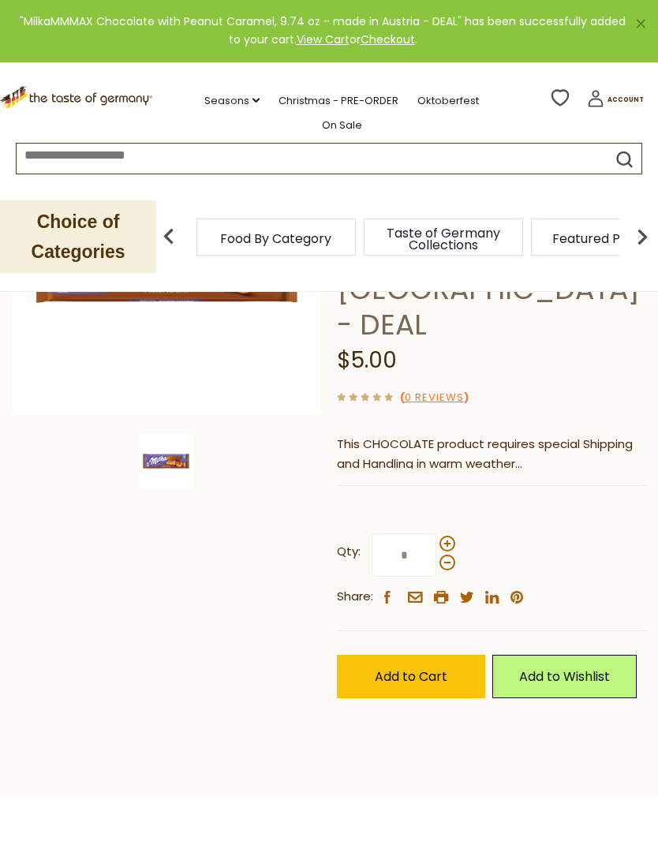
click at [449, 535] on span at bounding box center [447, 543] width 16 height 16
click at [436, 533] on input "*" at bounding box center [403, 554] width 65 height 43
type input "*"
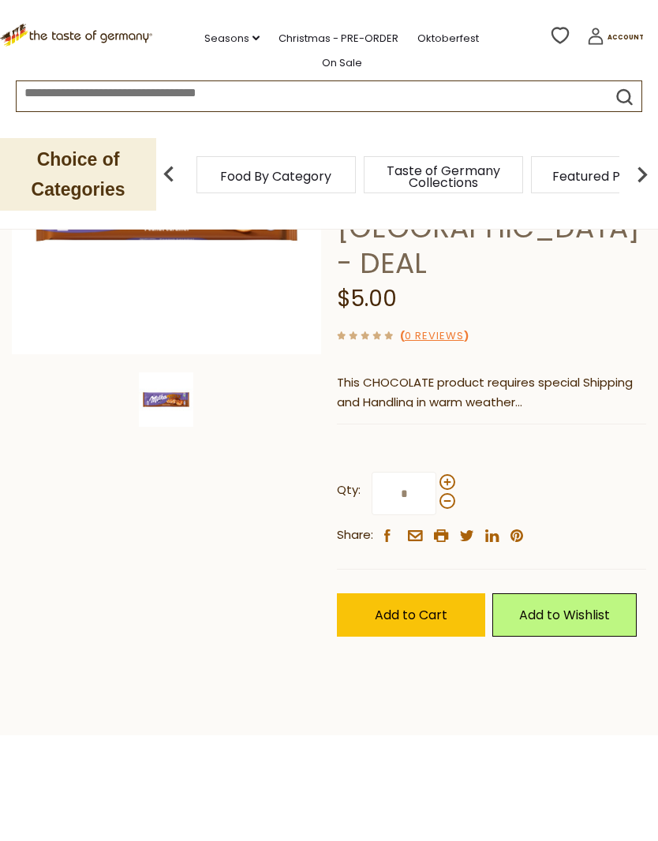
click at [425, 668] on span "Add to Cart" at bounding box center [411, 677] width 73 height 18
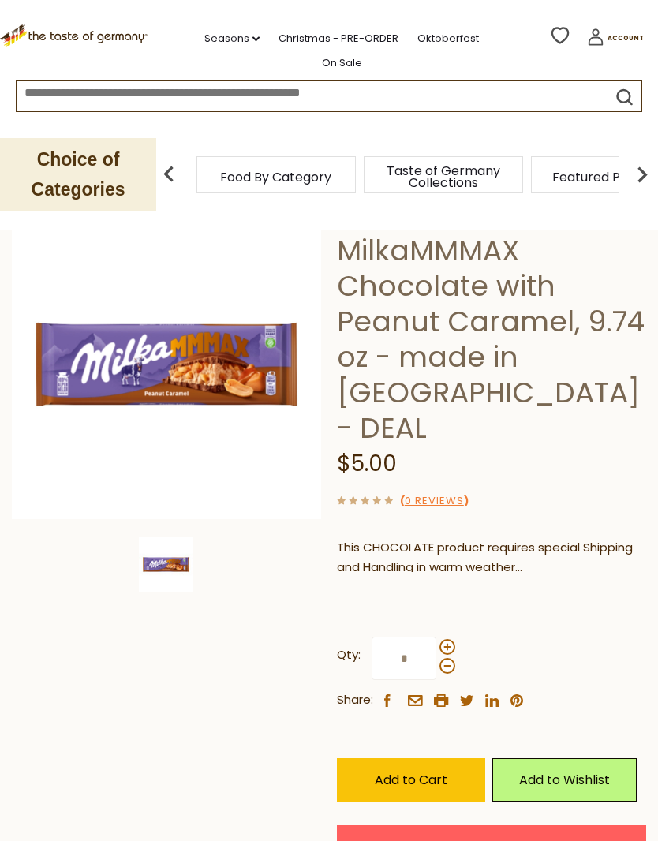
scroll to position [0, 0]
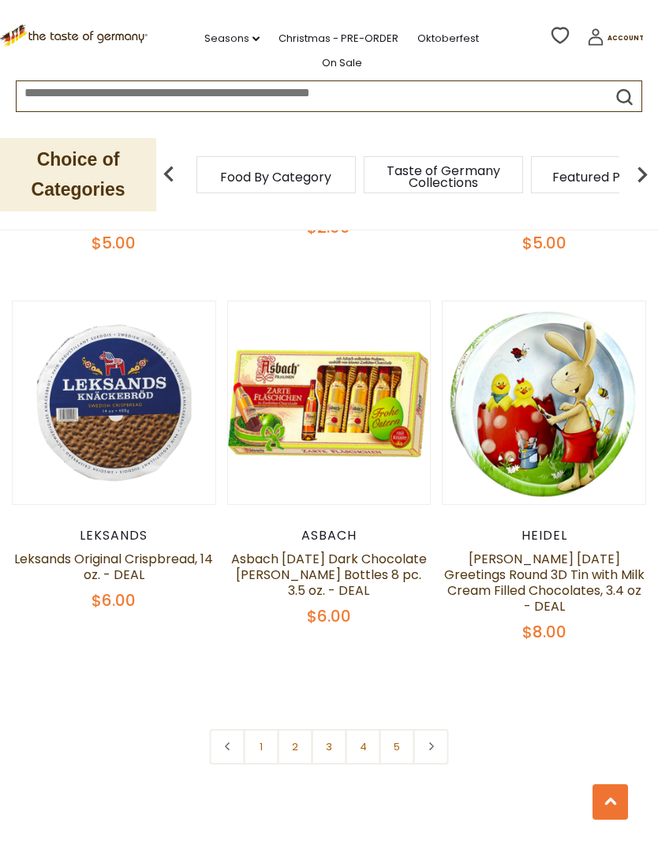
scroll to position [4370, 0]
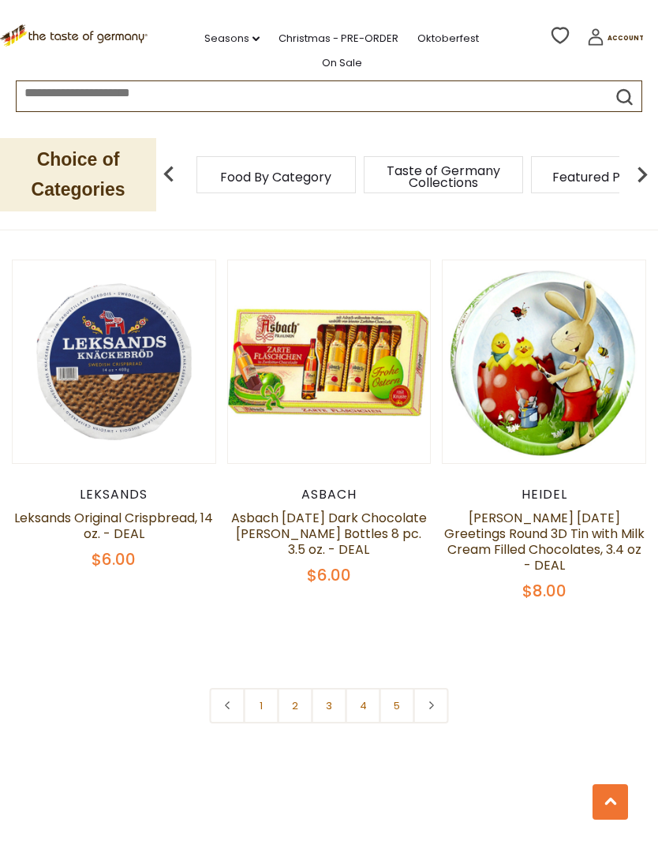
click at [302, 688] on link "2" at bounding box center [295, 705] width 35 height 35
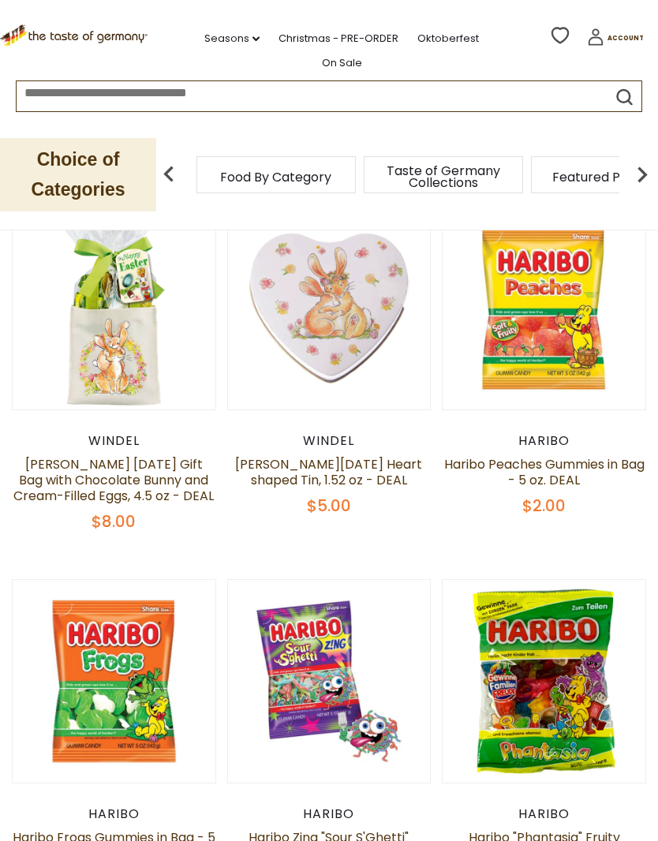
scroll to position [0, 0]
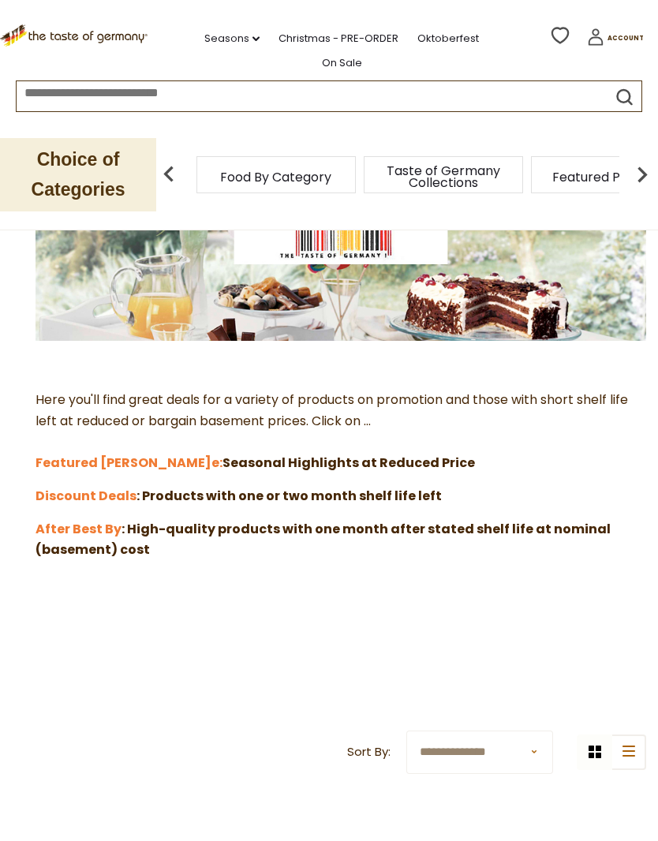
scroll to position [218, 0]
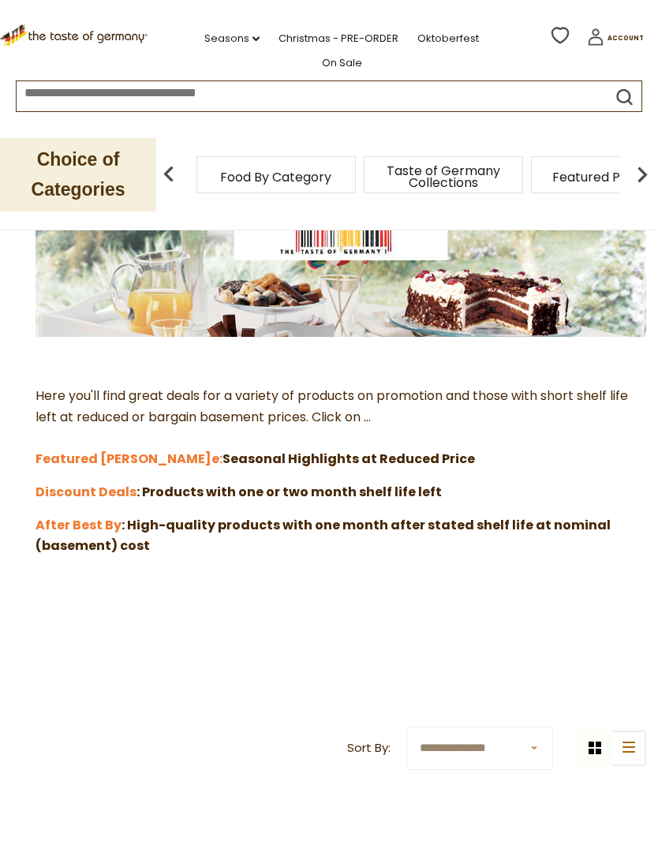
click at [88, 521] on strong "After Best By" at bounding box center [78, 525] width 86 height 18
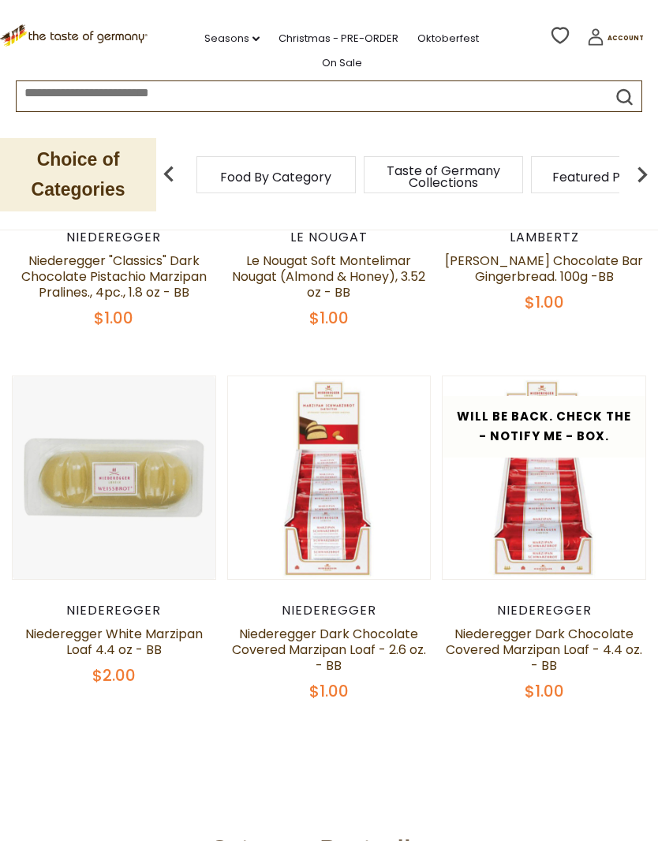
scroll to position [500, 0]
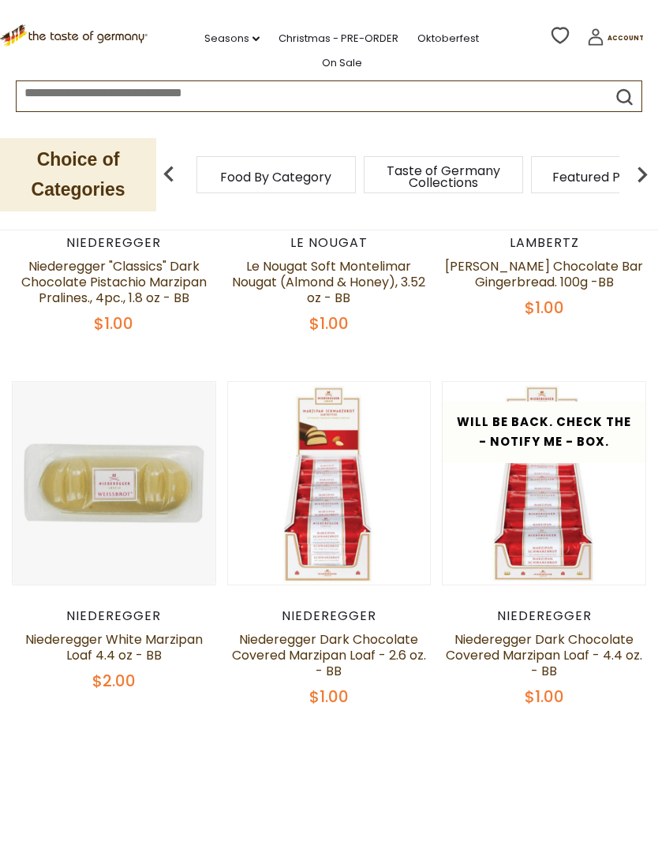
click at [621, 706] on div "$1.00" at bounding box center [544, 697] width 204 height 20
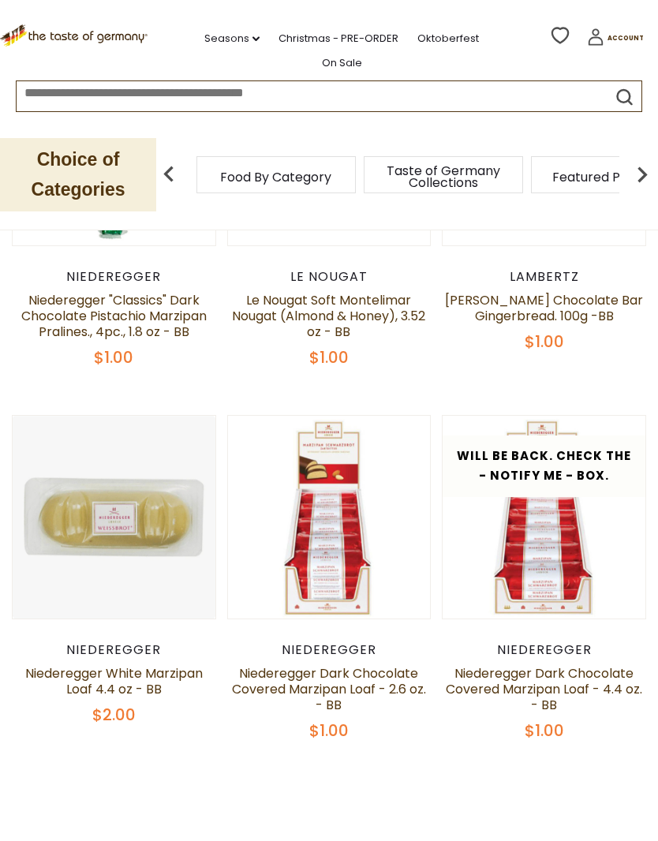
scroll to position [469, 0]
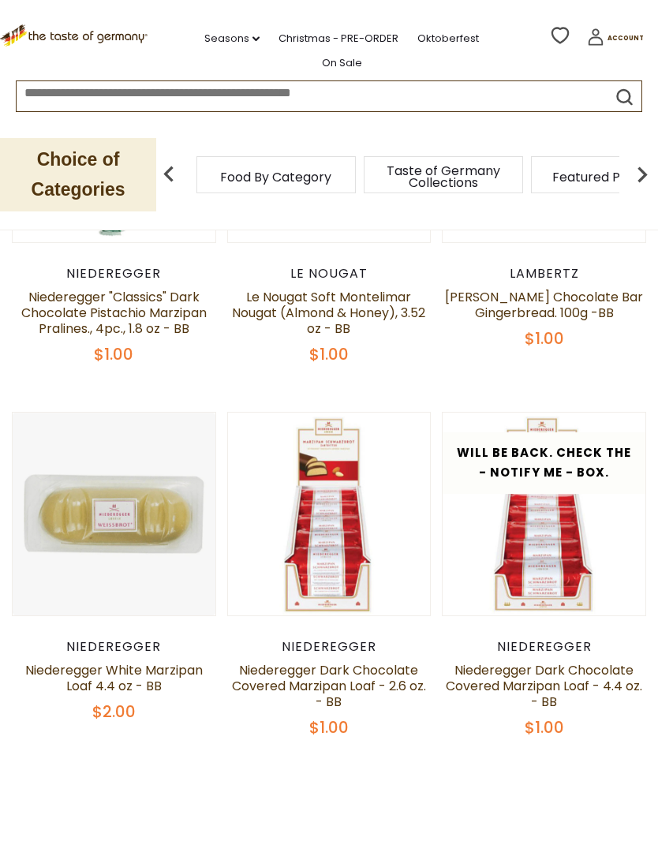
click at [630, 681] on link "Niederegger Dark Chocolate Covered Marzipan Loaf - 4.4 oz. - BB" at bounding box center [543, 686] width 196 height 50
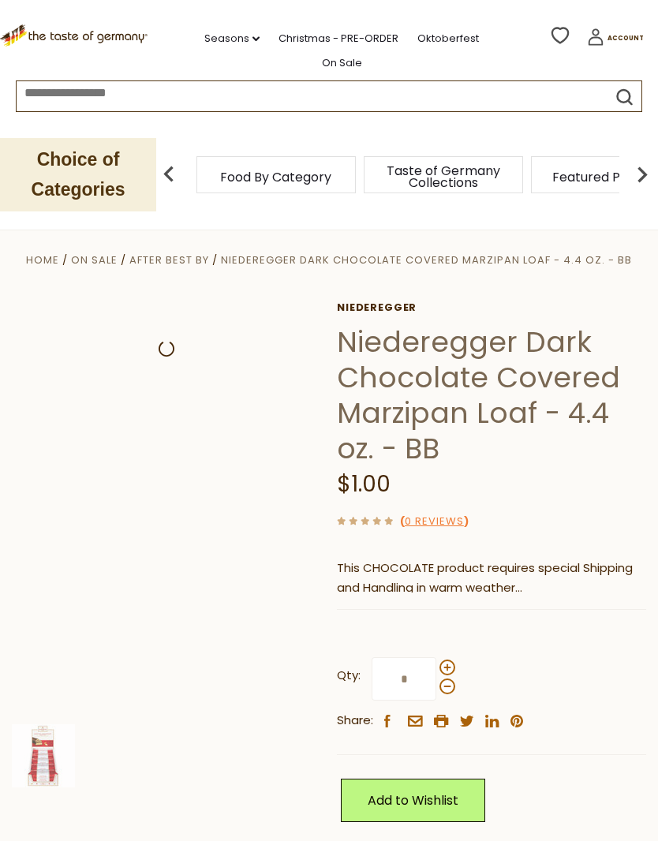
scroll to position [121, 0]
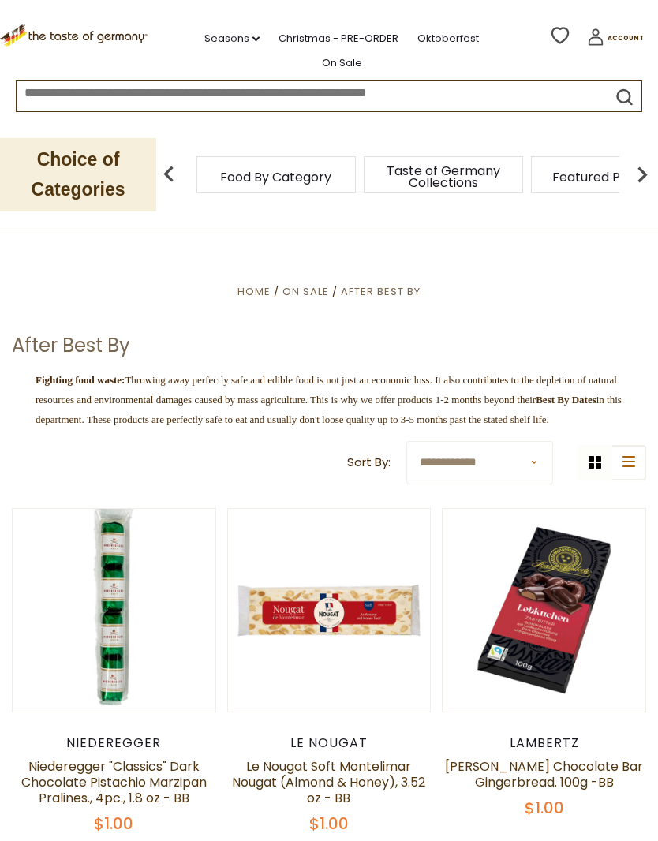
click at [625, 34] on span "Account" at bounding box center [625, 38] width 36 height 9
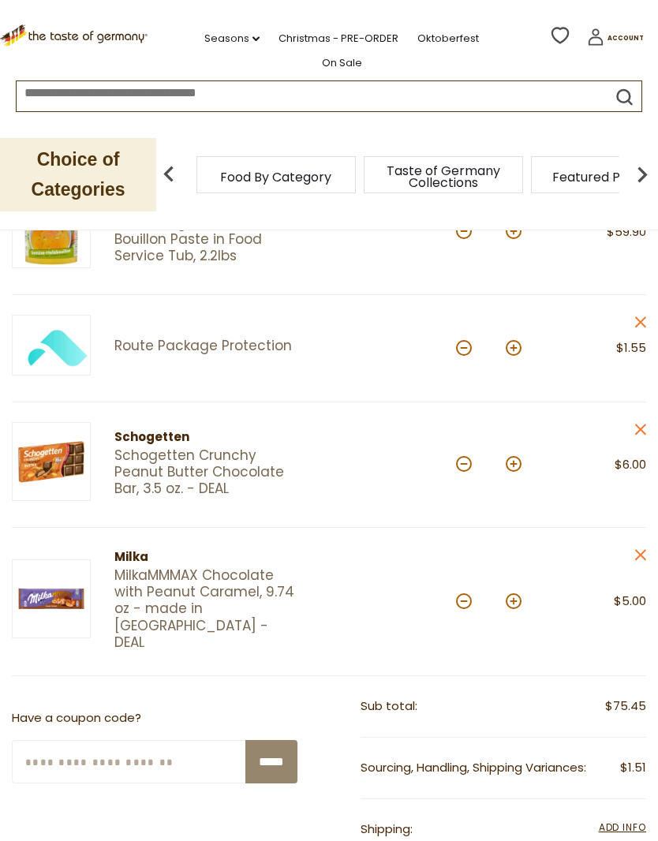
scroll to position [248, 0]
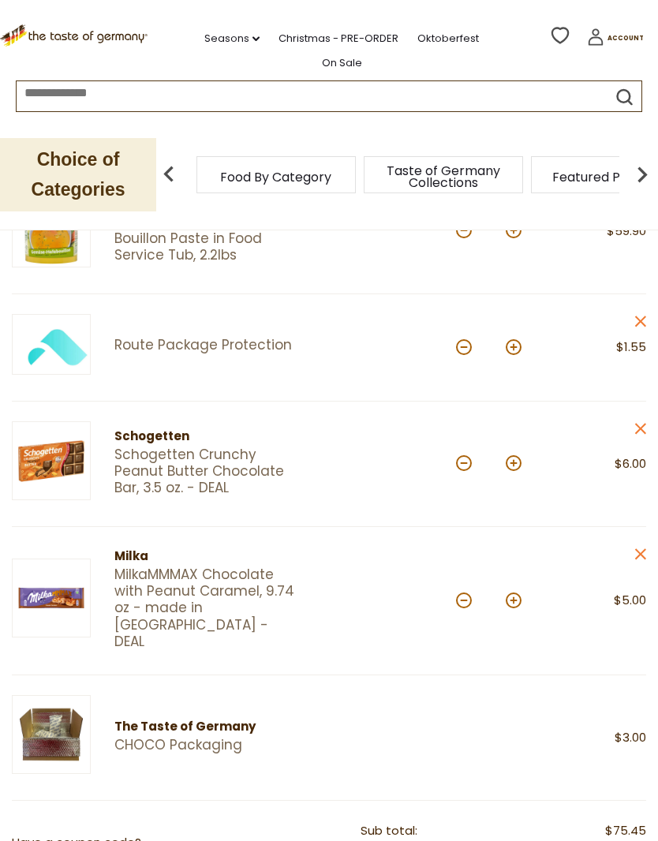
click at [516, 592] on button at bounding box center [513, 600] width 16 height 16
type input "*"
click at [518, 463] on button at bounding box center [513, 463] width 16 height 16
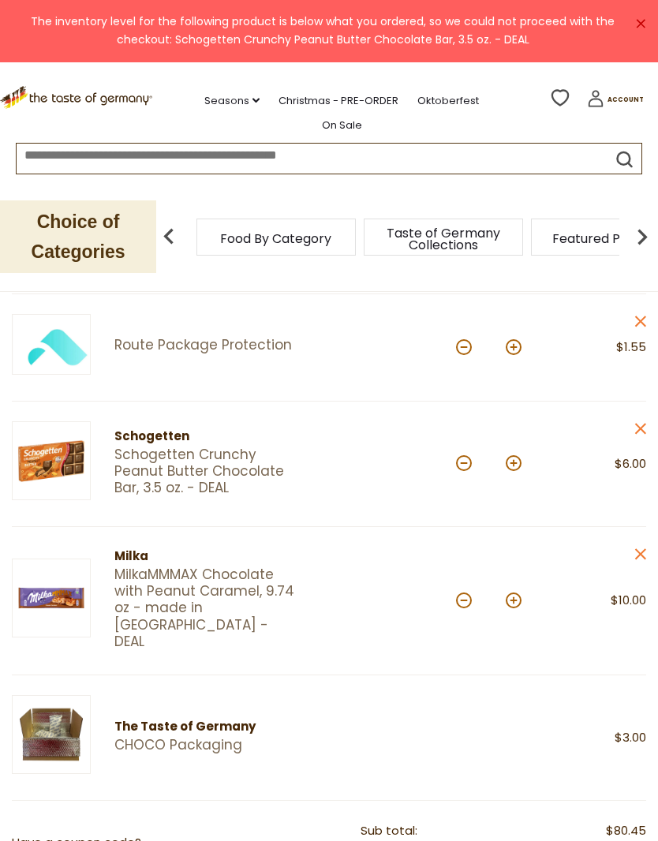
click at [518, 459] on button at bounding box center [513, 463] width 16 height 16
type input "*"
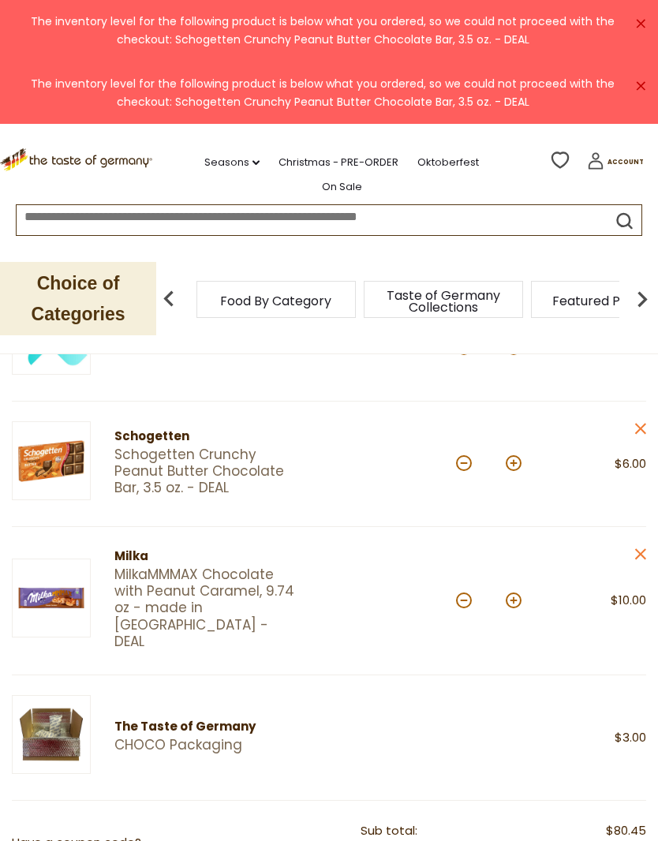
click at [517, 592] on button at bounding box center [513, 600] width 16 height 16
type input "*"
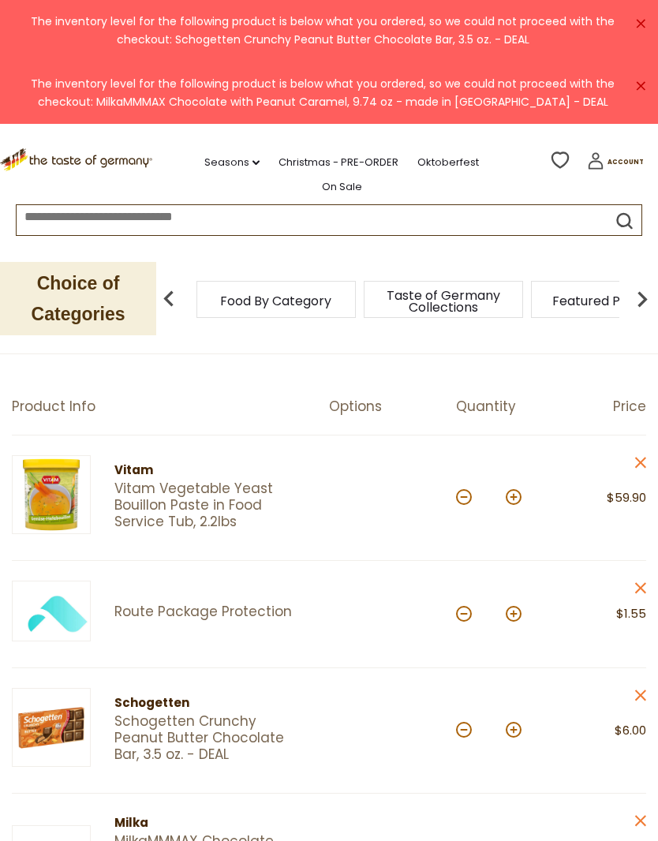
scroll to position [0, 0]
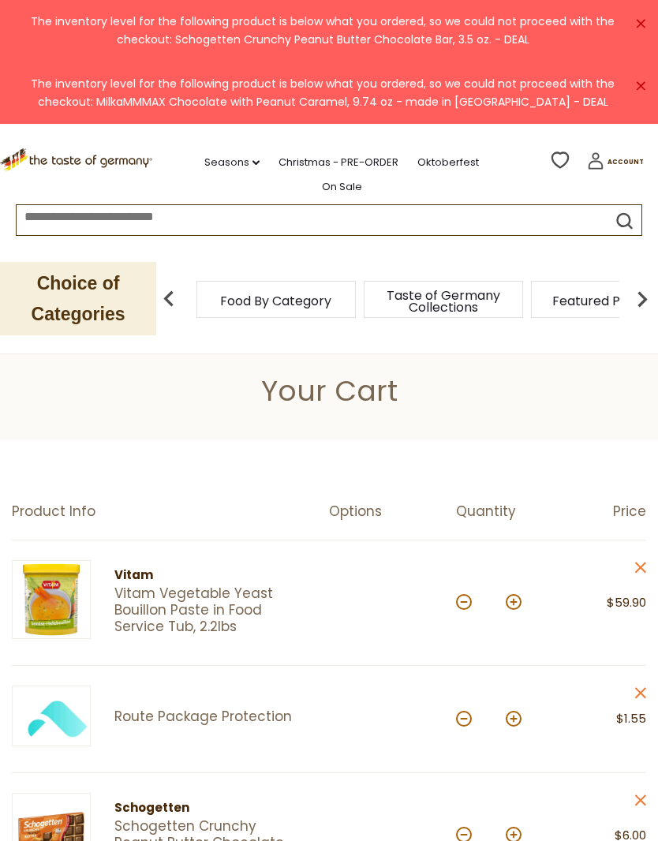
click at [649, 20] on div "× The inventory level for the following product is below what you ordered, so w…" at bounding box center [329, 31] width 658 height 62
click at [639, 19] on link "×" at bounding box center [640, 23] width 9 height 9
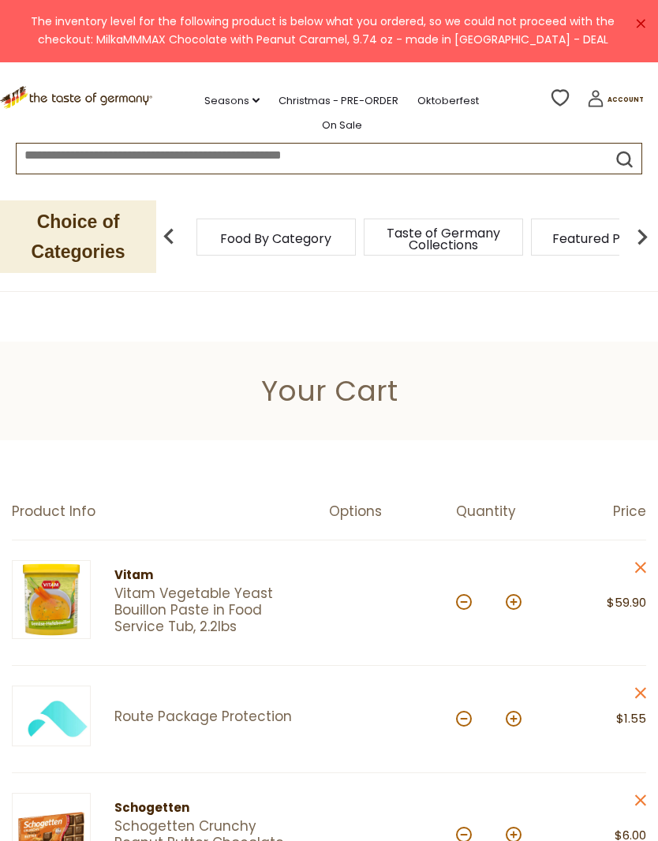
click at [637, 22] on link "×" at bounding box center [640, 23] width 9 height 9
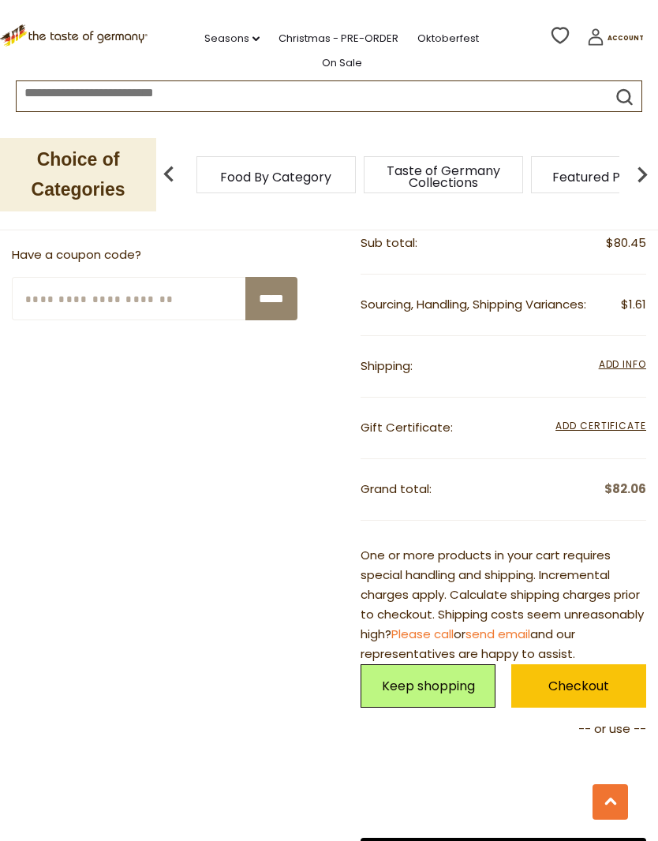
scroll to position [852, 0]
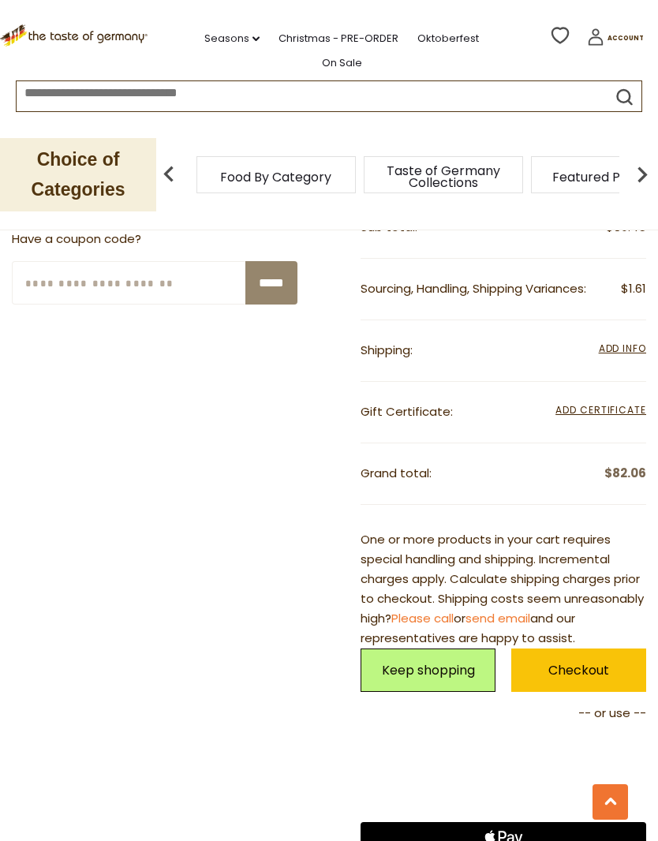
click at [600, 648] on link "Checkout" at bounding box center [578, 669] width 135 height 43
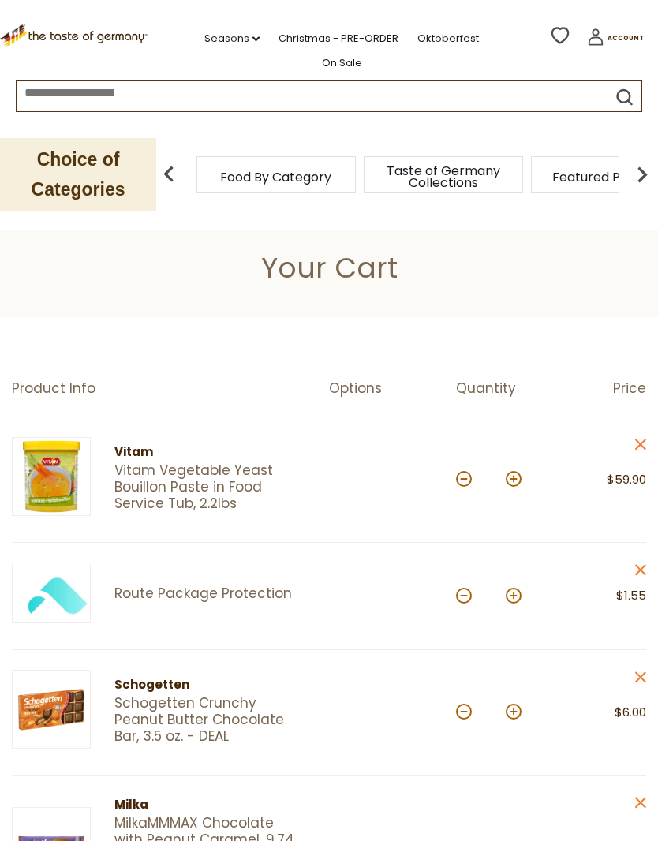
click at [220, 81] on input at bounding box center [298, 90] width 562 height 18
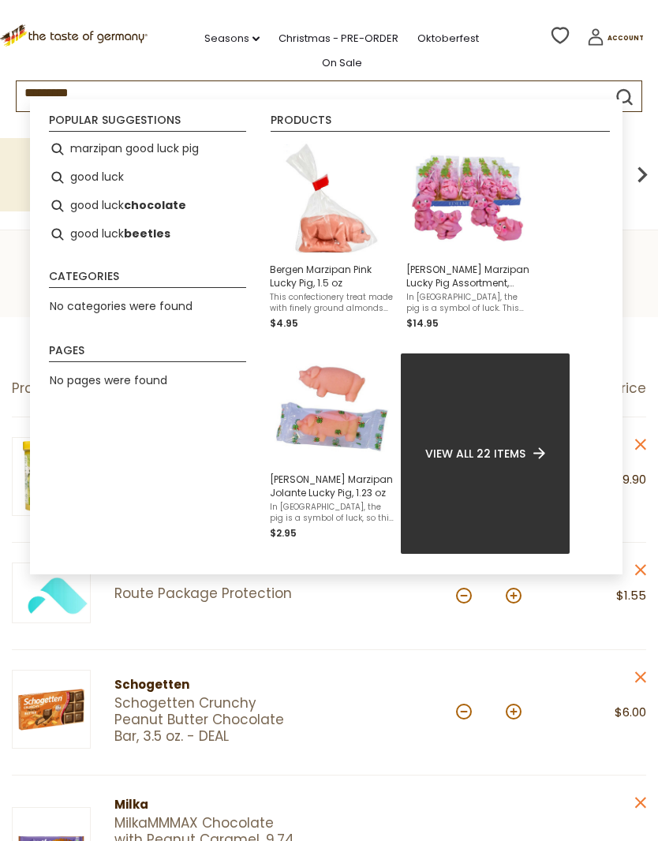
type input "*********"
click at [91, 181] on li "good luck" at bounding box center [148, 177] width 210 height 28
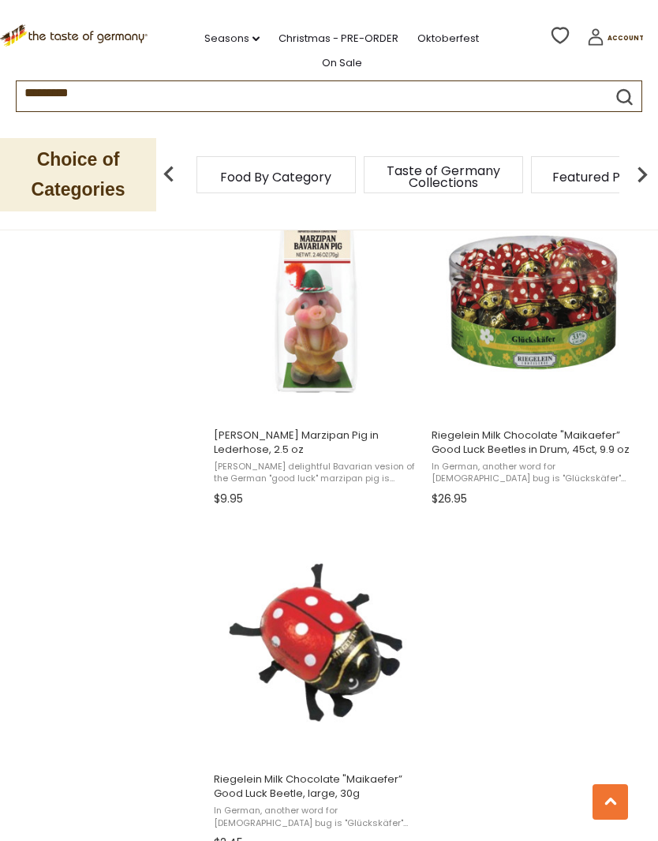
scroll to position [2478, 0]
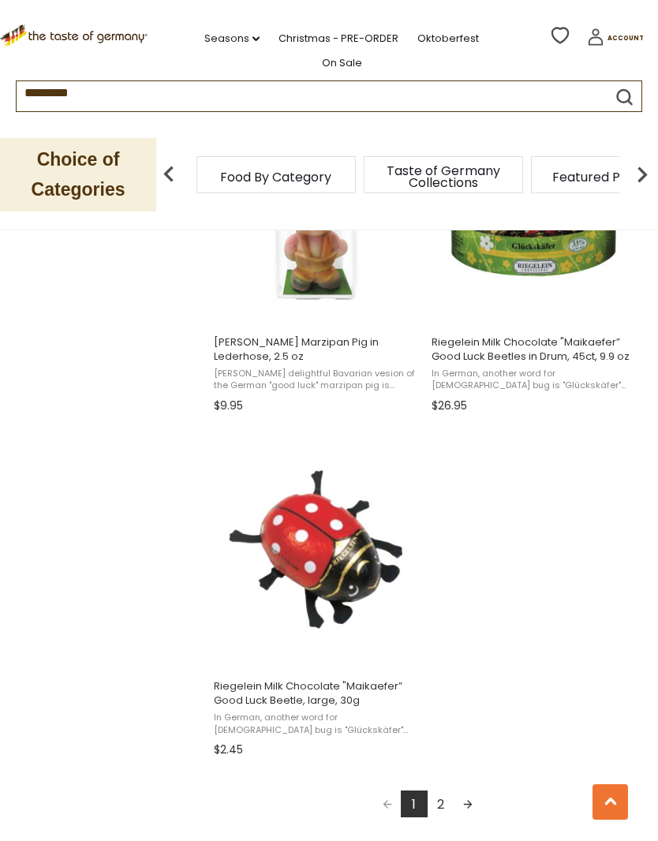
click at [443, 808] on link "2" at bounding box center [440, 803] width 27 height 27
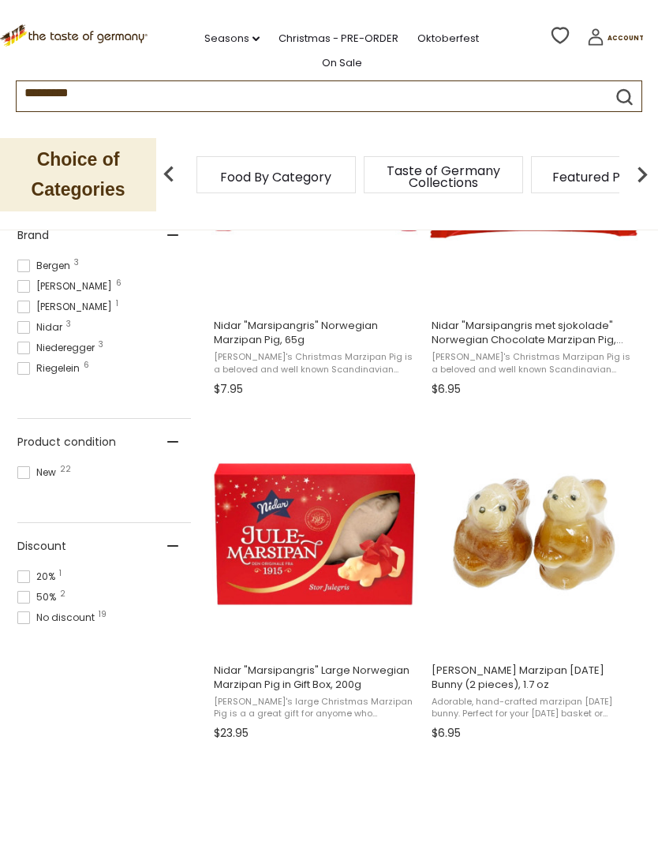
scroll to position [777, 0]
